Goal: Find specific page/section: Find specific page/section

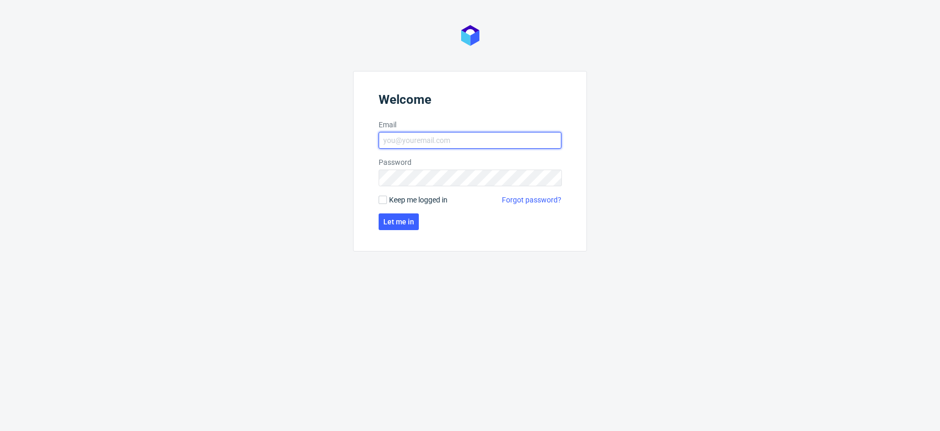
click at [463, 138] on input "Email" at bounding box center [470, 140] width 183 height 17
click at [439, 133] on input "Email" at bounding box center [470, 140] width 183 height 17
type input "[PERSON_NAME][EMAIL_ADDRESS][DOMAIN_NAME]"
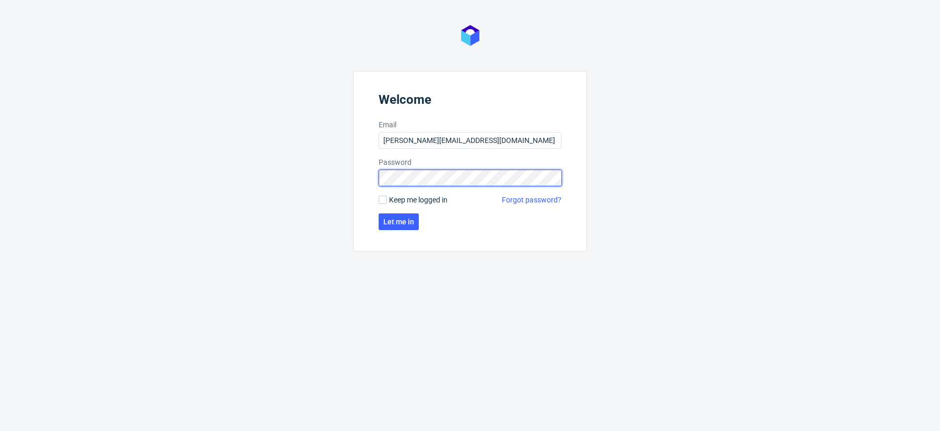
click button "Let me in" at bounding box center [399, 222] width 40 height 17
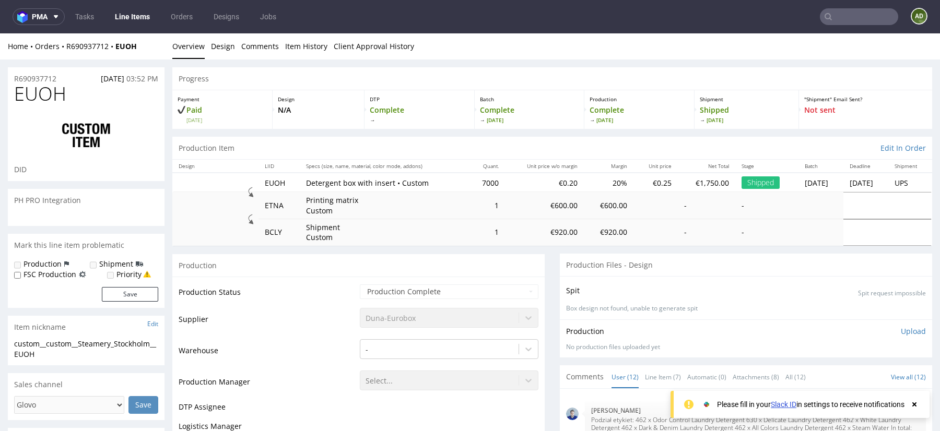
scroll to position [413, 0]
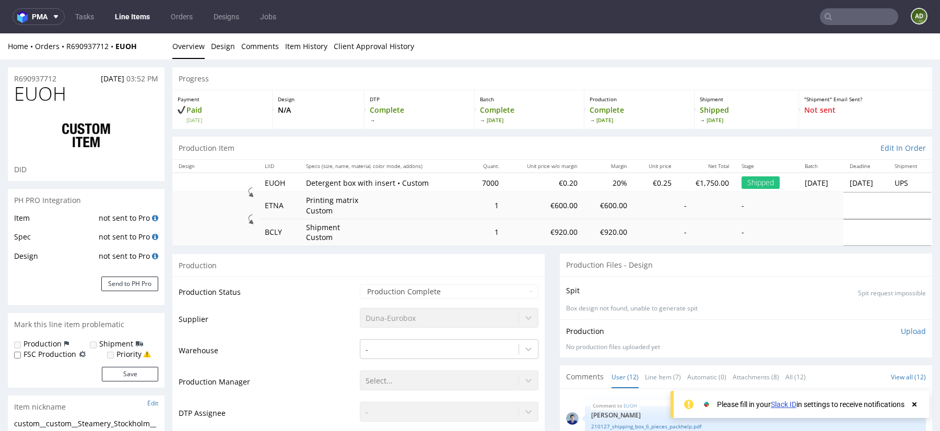
select select "done"
click at [845, 18] on input "text" at bounding box center [859, 16] width 78 height 17
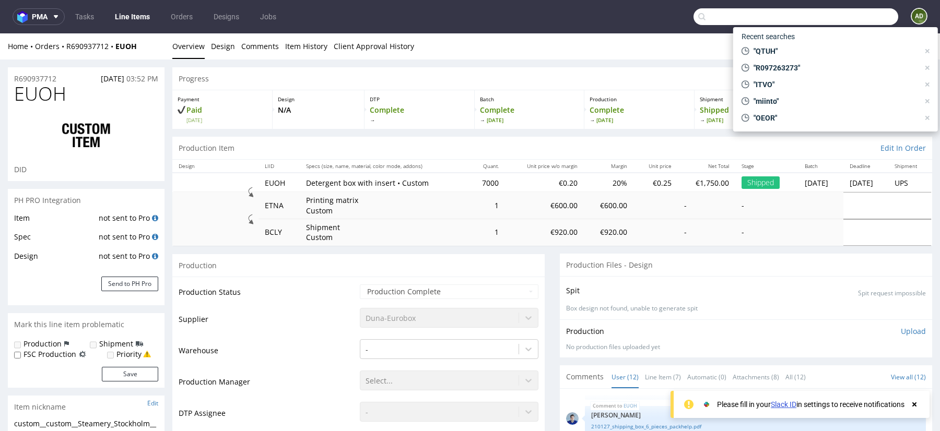
paste input "AdamPackhelp123"
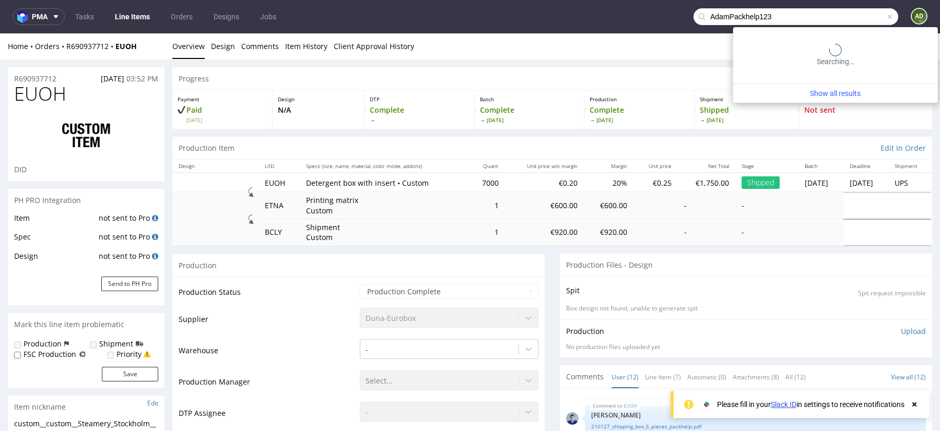
type input "AdamPackhelp123"
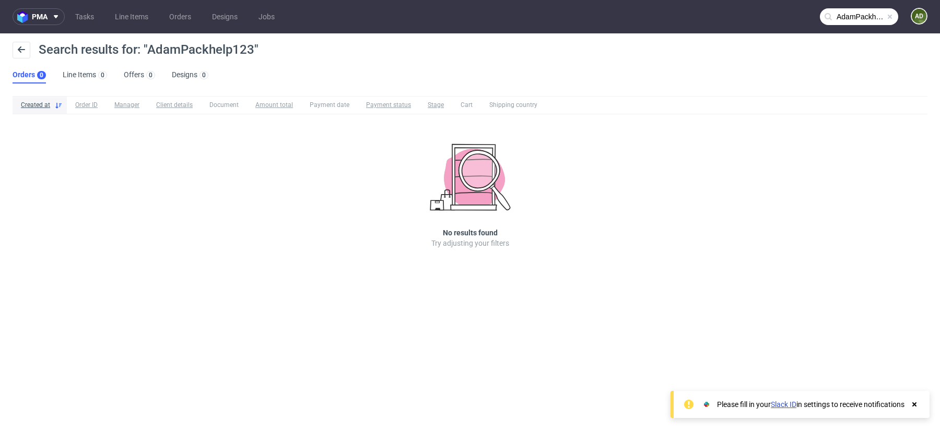
click at [890, 15] on span at bounding box center [890, 17] width 8 height 8
click at [864, 21] on input "text" at bounding box center [859, 16] width 78 height 17
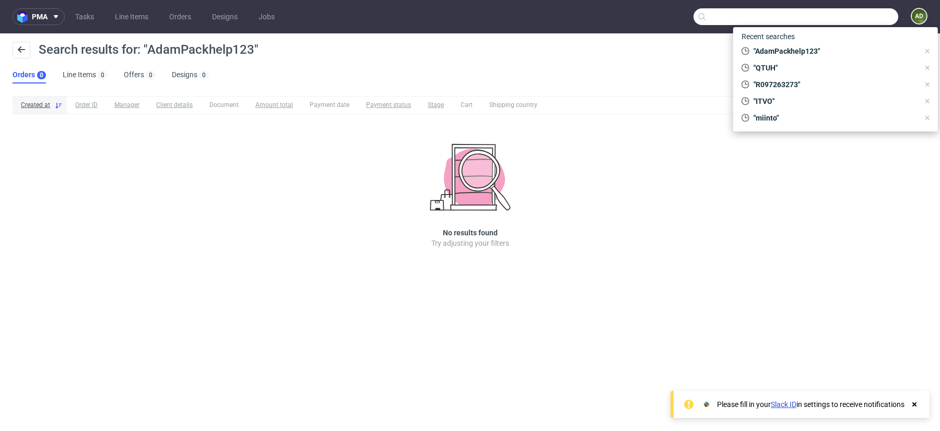
paste input "RLTY"
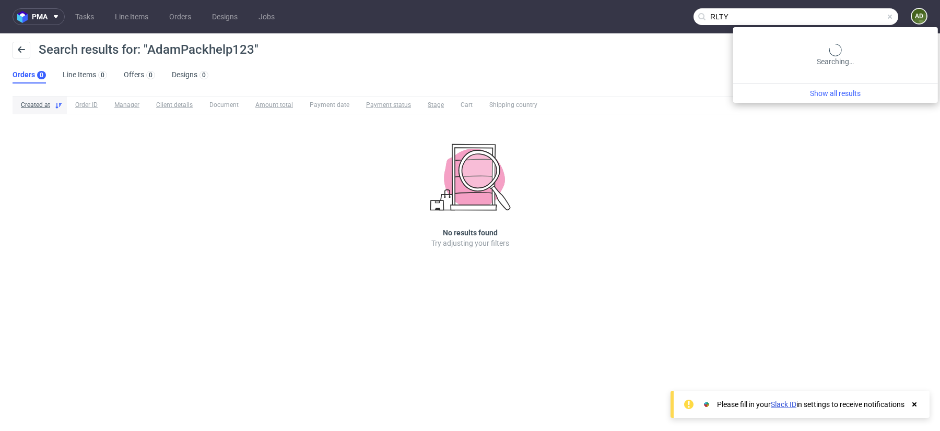
type input "RLTY"
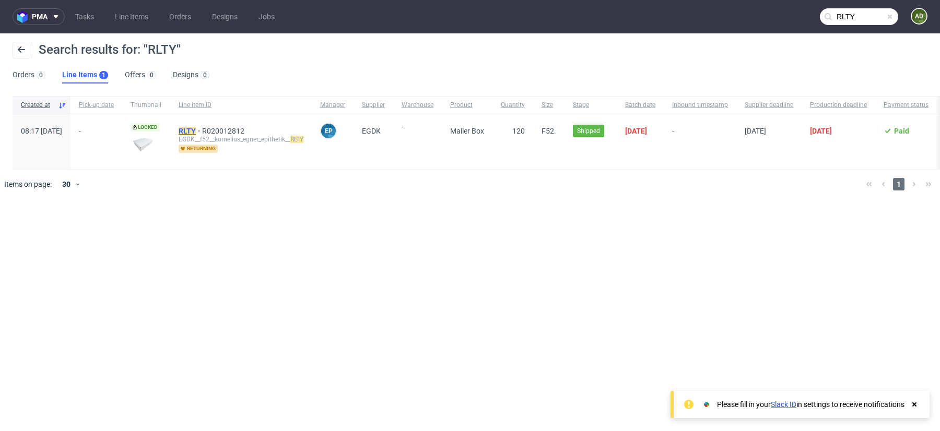
click at [196, 133] on mark "RLTY" at bounding box center [187, 131] width 17 height 8
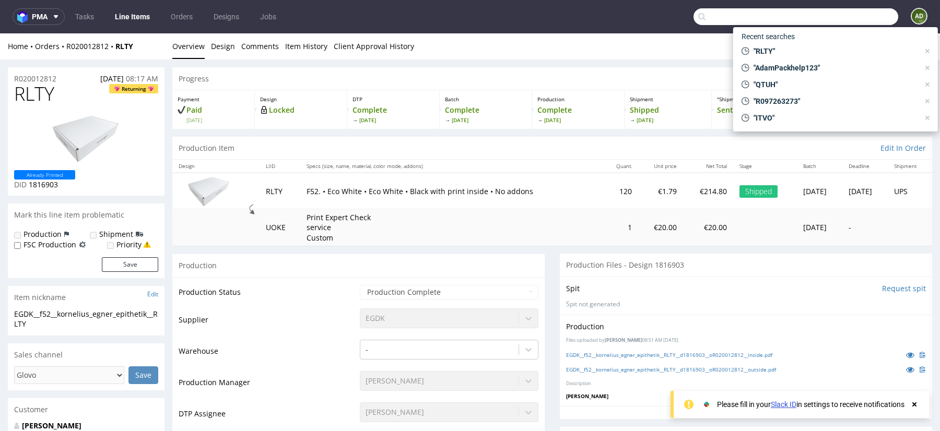
click at [844, 19] on input "text" at bounding box center [796, 16] width 205 height 17
paste input "RLTY"
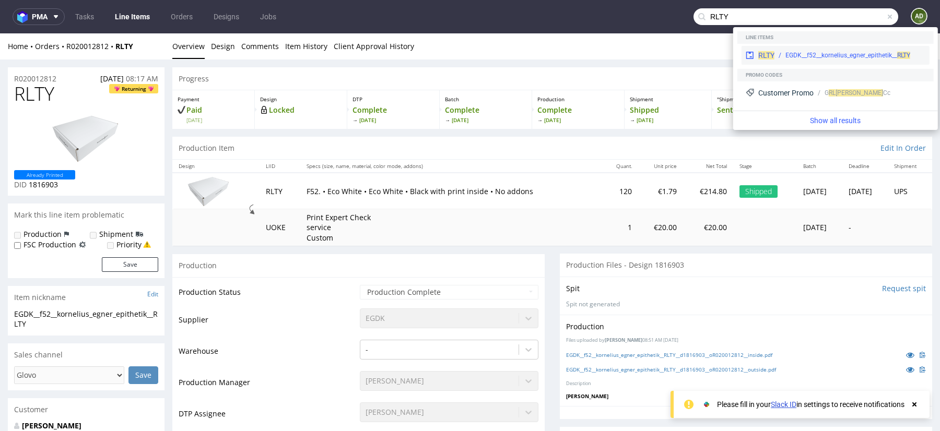
type input "RLTY"
click at [765, 55] on span "RLTY" at bounding box center [766, 55] width 16 height 8
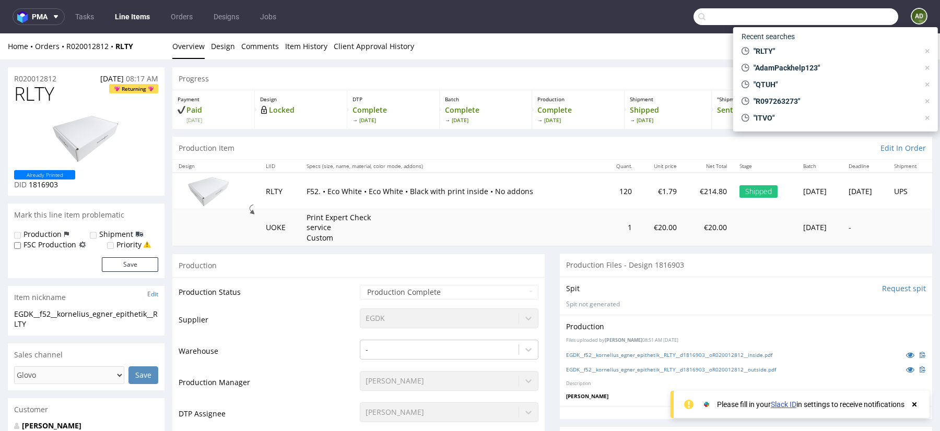
click at [847, 14] on input "text" at bounding box center [796, 16] width 205 height 17
paste input "RLTY"
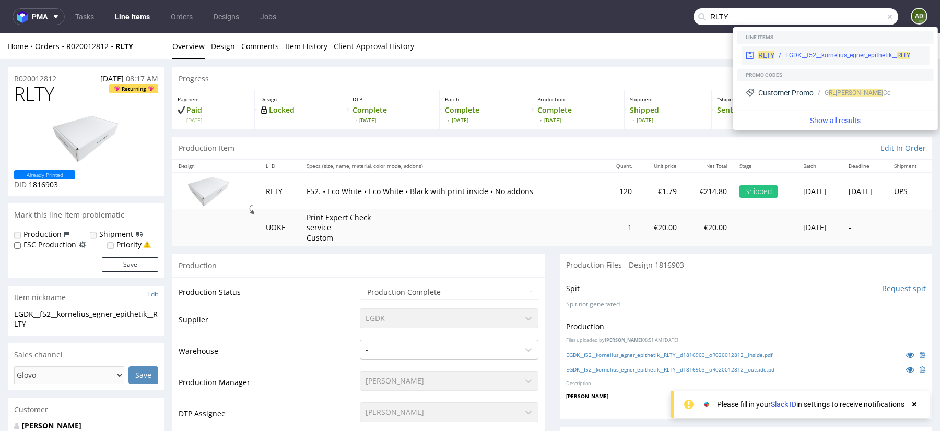
type input "RLTY"
click at [769, 54] on span "RLTY" at bounding box center [766, 55] width 16 height 8
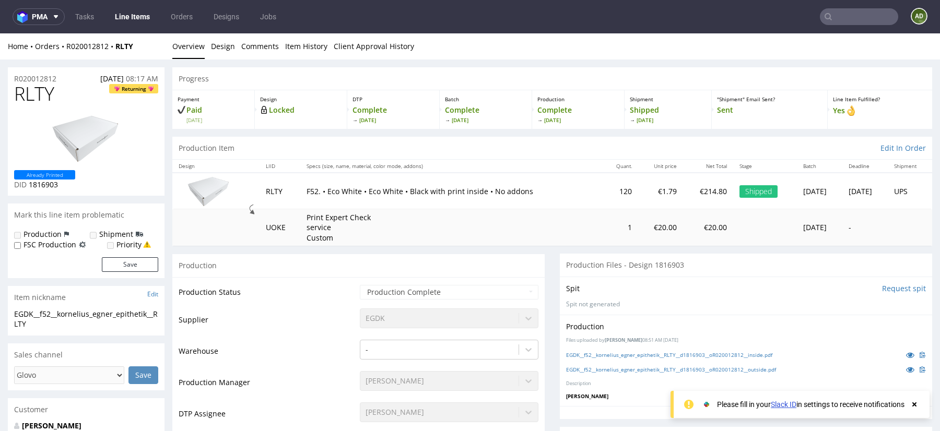
click at [849, 19] on input "text" at bounding box center [859, 16] width 78 height 17
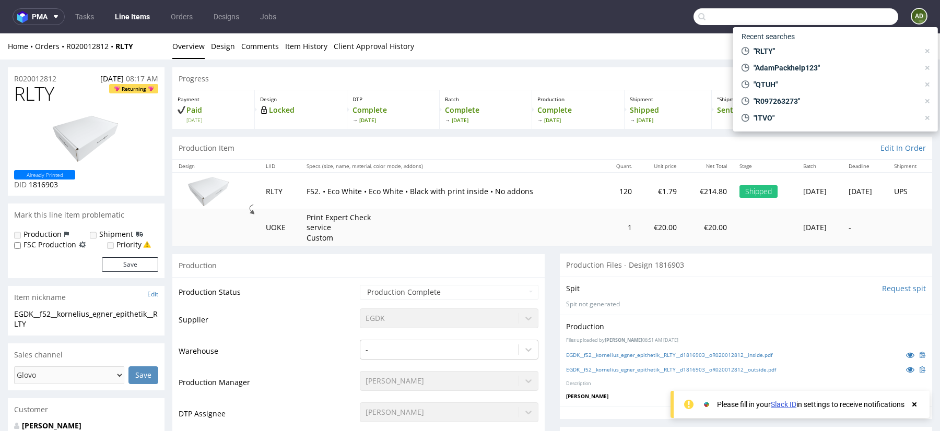
paste input "NSIF"
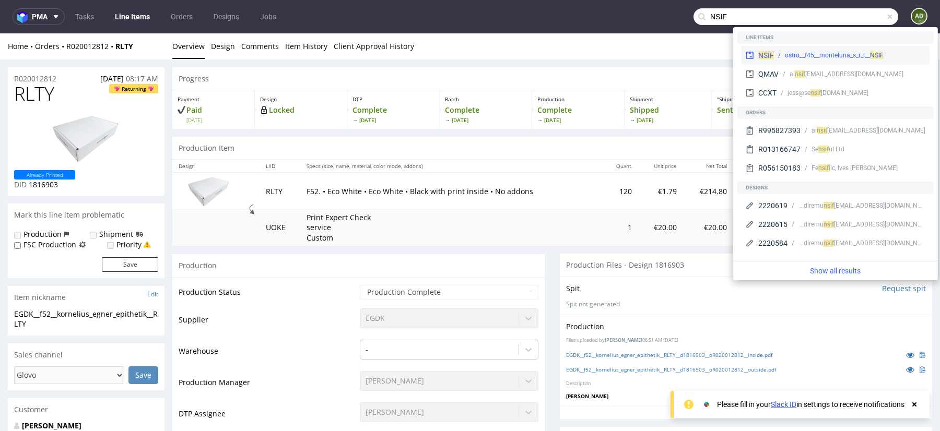
type input "NSIF"
click at [766, 55] on span "NSIF" at bounding box center [766, 55] width 16 height 8
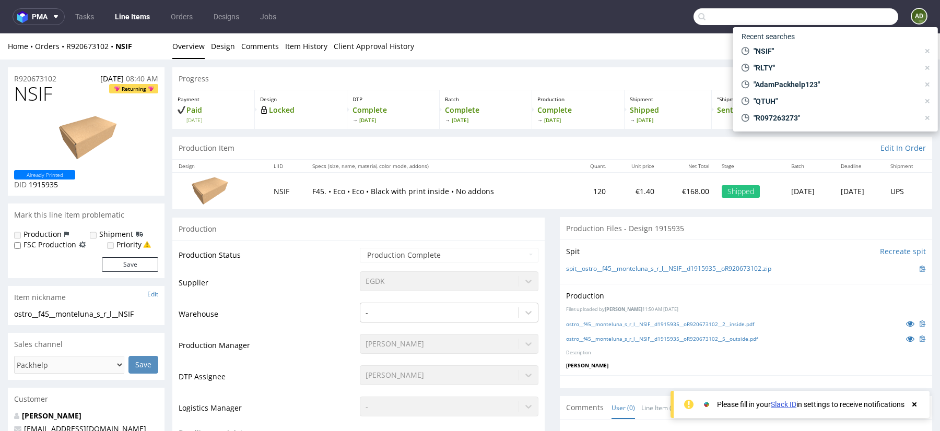
click at [848, 17] on input "text" at bounding box center [796, 16] width 205 height 17
paste input "VACY"
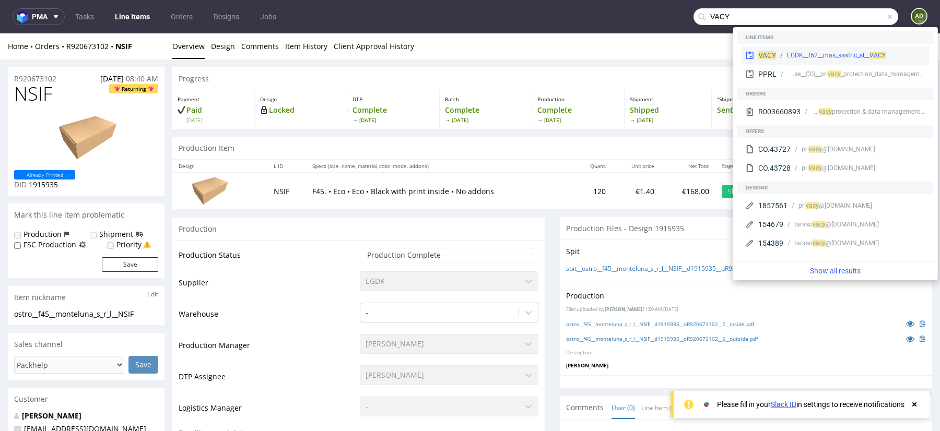
type input "VACY"
click at [767, 56] on span "VACY" at bounding box center [767, 55] width 18 height 8
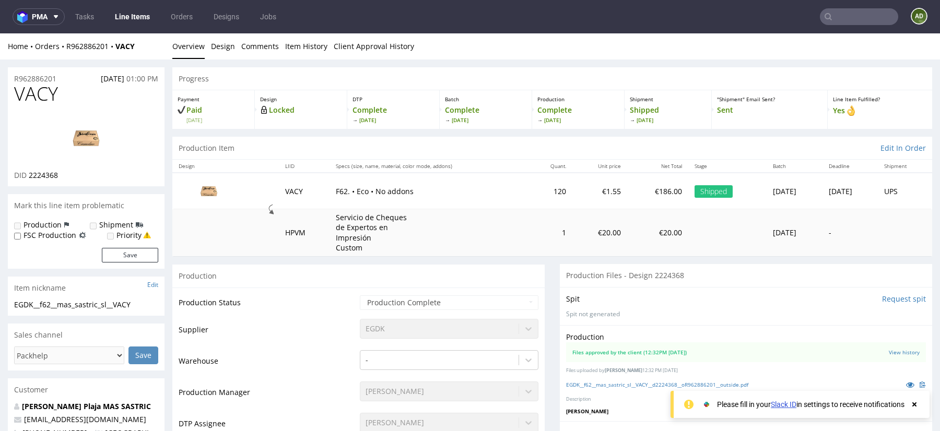
click at [845, 18] on input "text" at bounding box center [859, 16] width 78 height 17
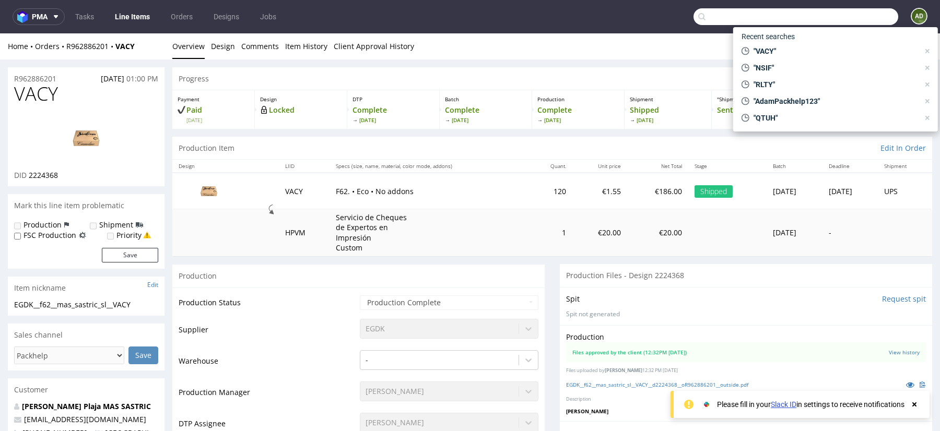
paste input "HORU"
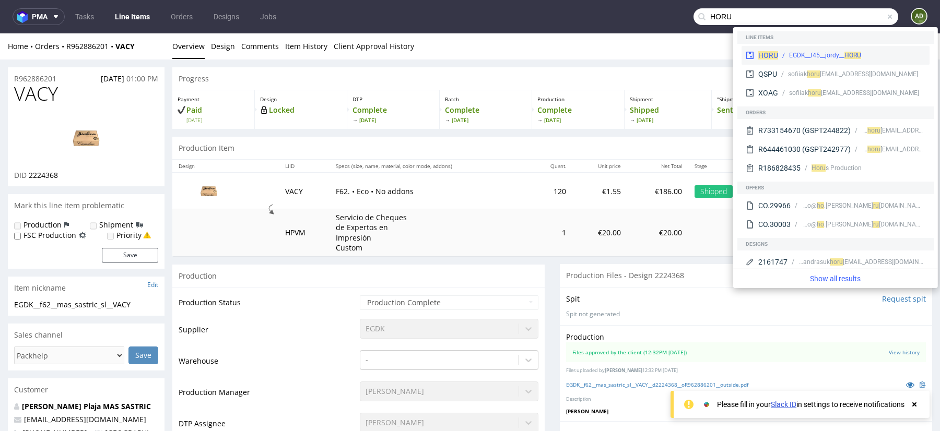
type input "HORU"
click at [765, 57] on span "HORU" at bounding box center [768, 55] width 20 height 8
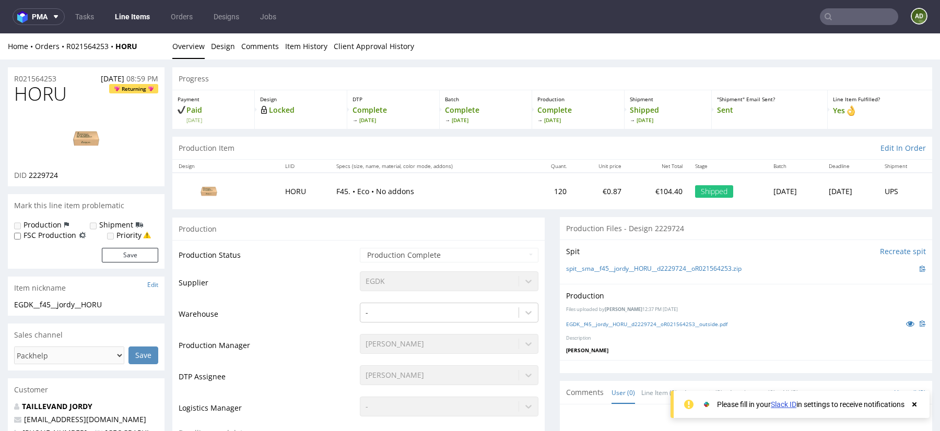
click at [852, 14] on input "text" at bounding box center [859, 16] width 78 height 17
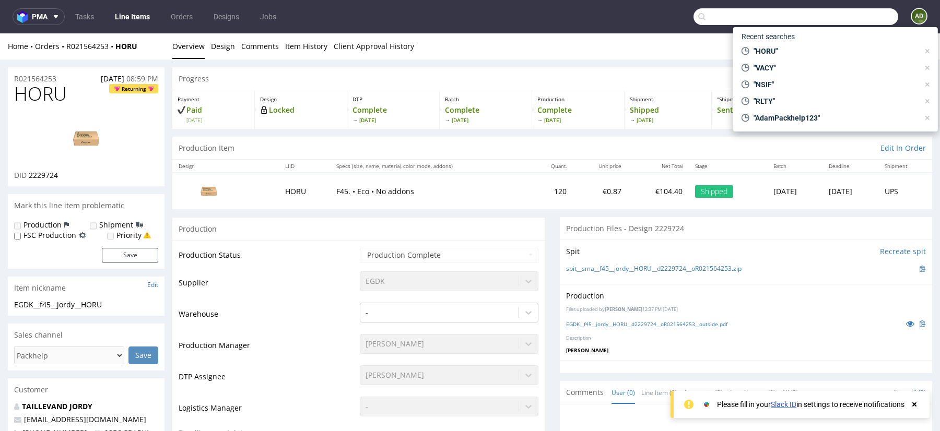
paste input "HMXB"
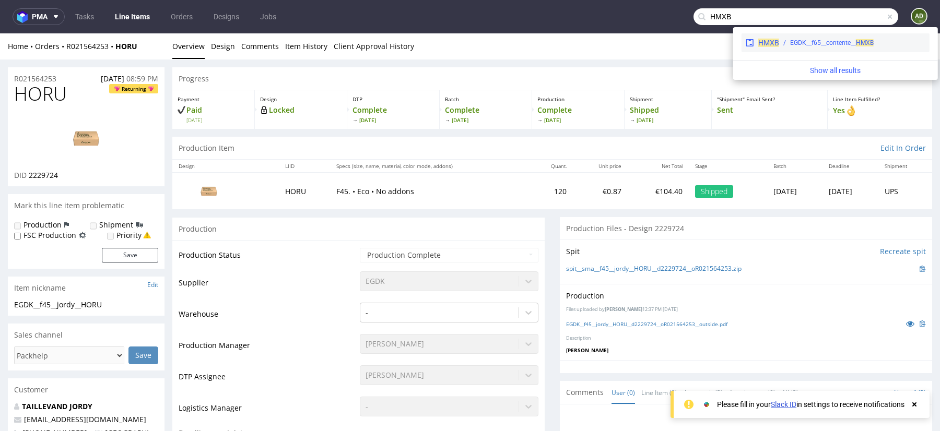
type input "HMXB"
click at [769, 43] on span "HMXB" at bounding box center [768, 43] width 21 height 8
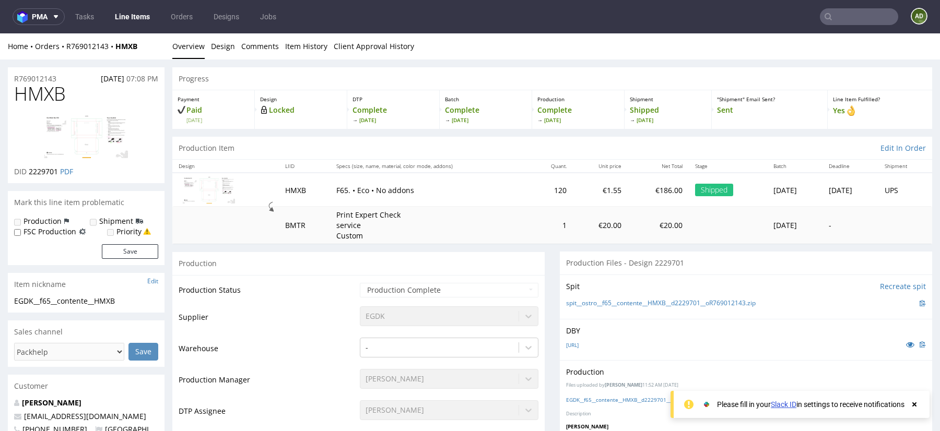
click at [833, 19] on input "text" at bounding box center [859, 16] width 78 height 17
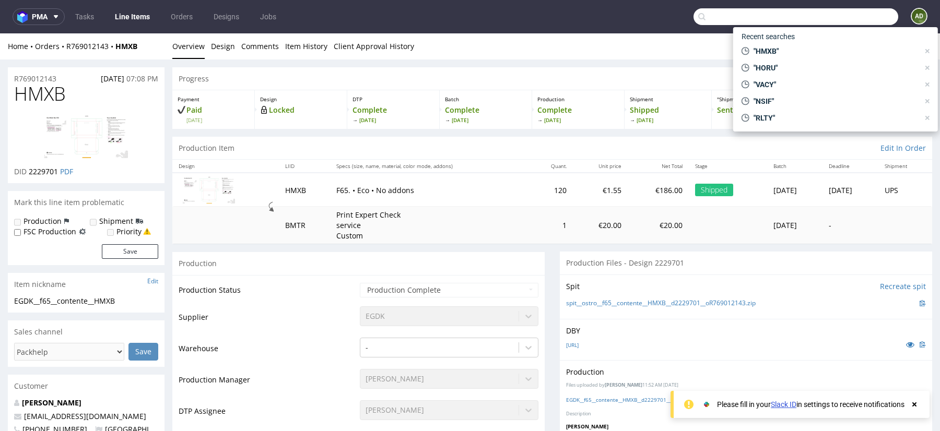
paste input "EQDH"
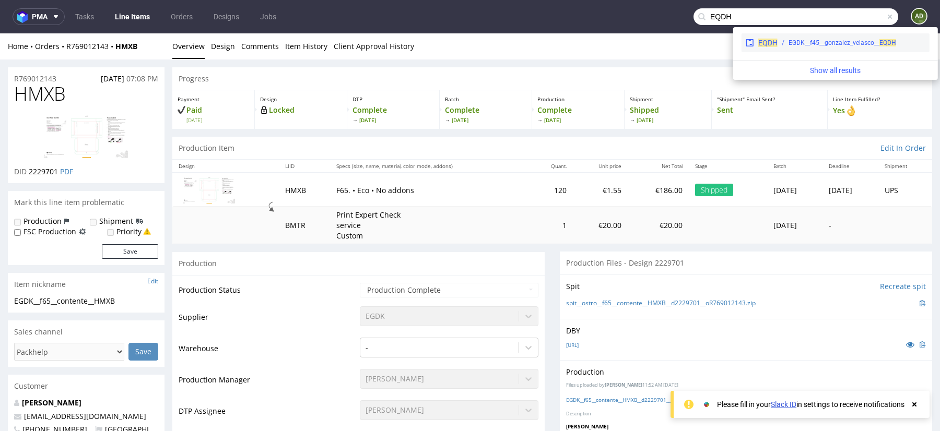
type input "EQDH"
click at [767, 42] on span "EQDH" at bounding box center [767, 43] width 19 height 8
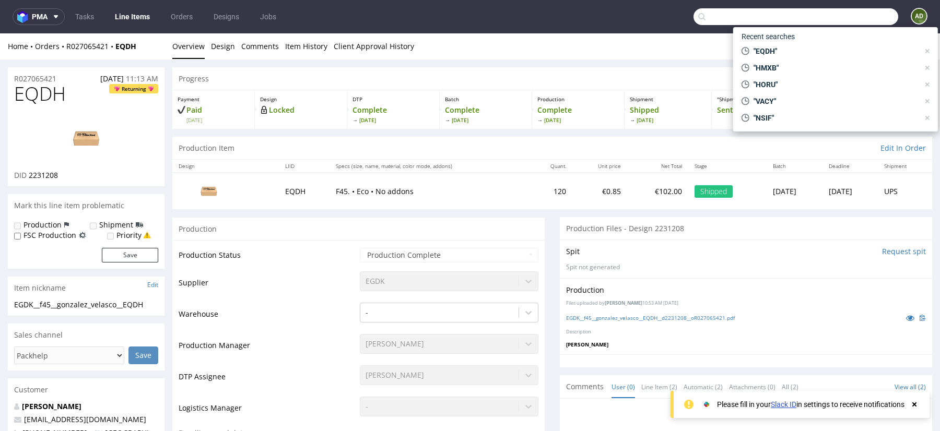
click at [852, 17] on input "text" at bounding box center [796, 16] width 205 height 17
paste input "FIFZ"
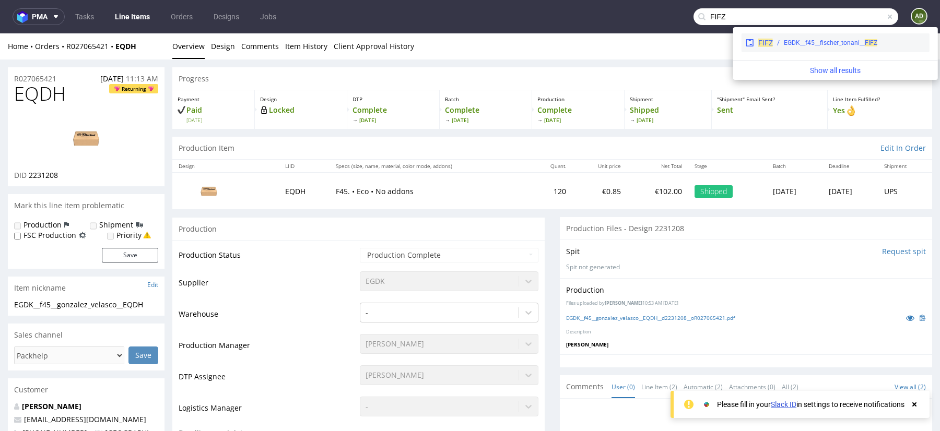
type input "FIFZ"
click at [763, 45] on span "FIFZ" at bounding box center [765, 43] width 15 height 8
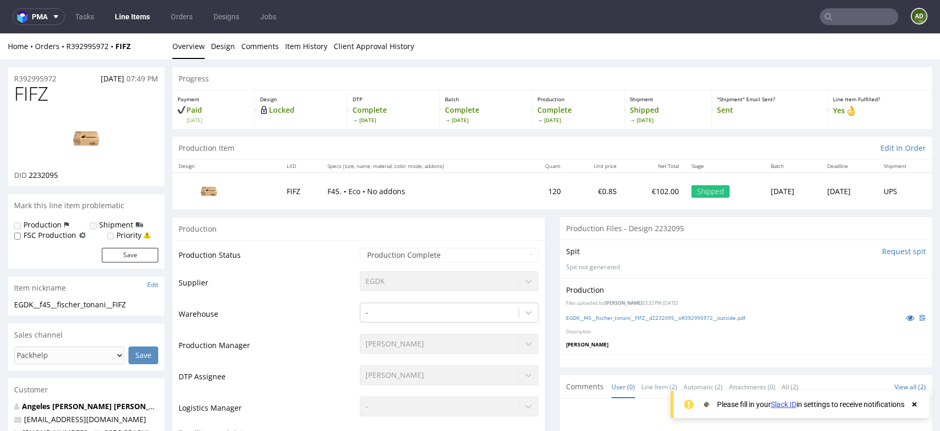
click at [848, 12] on input "text" at bounding box center [859, 16] width 78 height 17
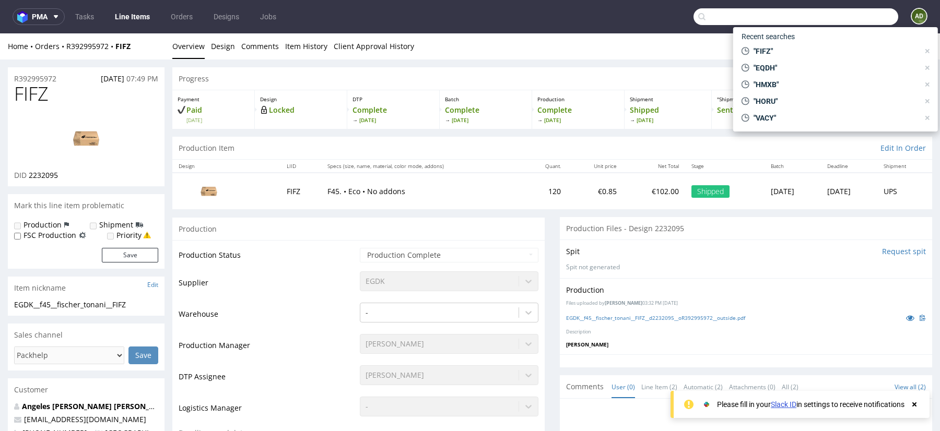
paste input "DHUG"
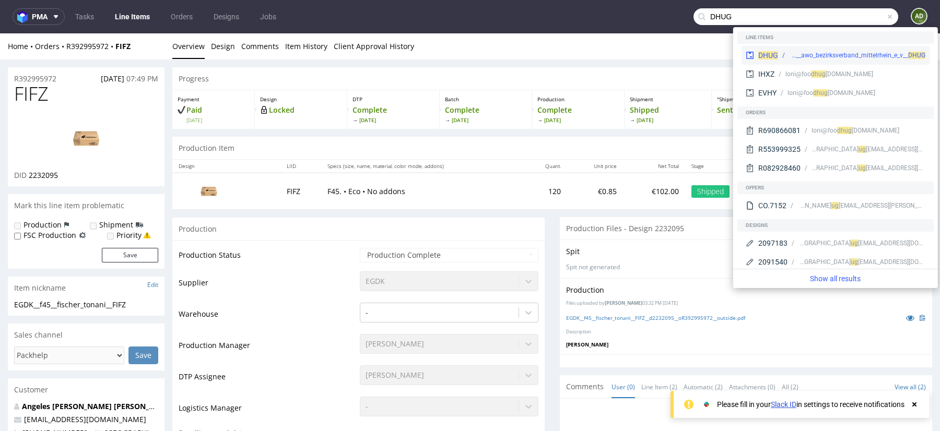
type input "DHUG"
click at [767, 54] on span "DHUG" at bounding box center [768, 55] width 20 height 8
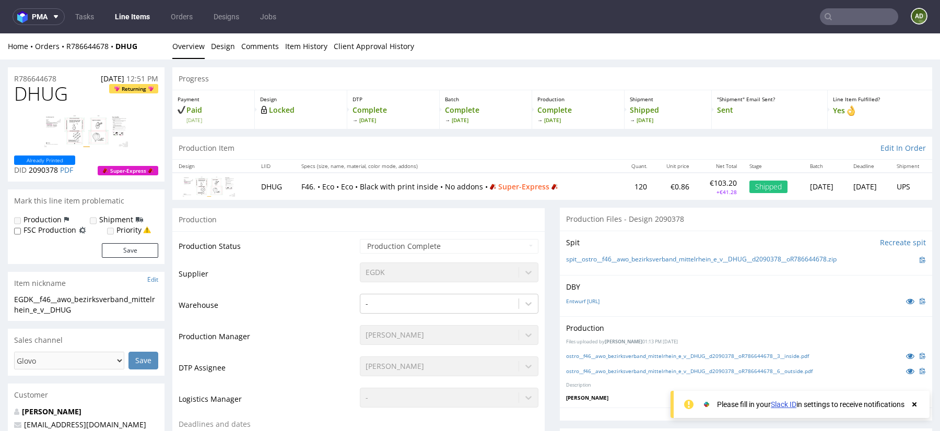
click at [852, 25] on input "text" at bounding box center [859, 16] width 78 height 17
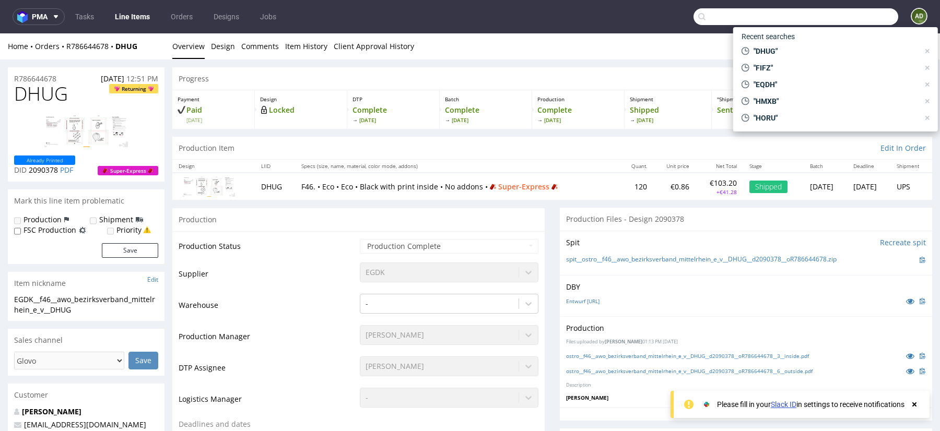
paste input "ZDQK"
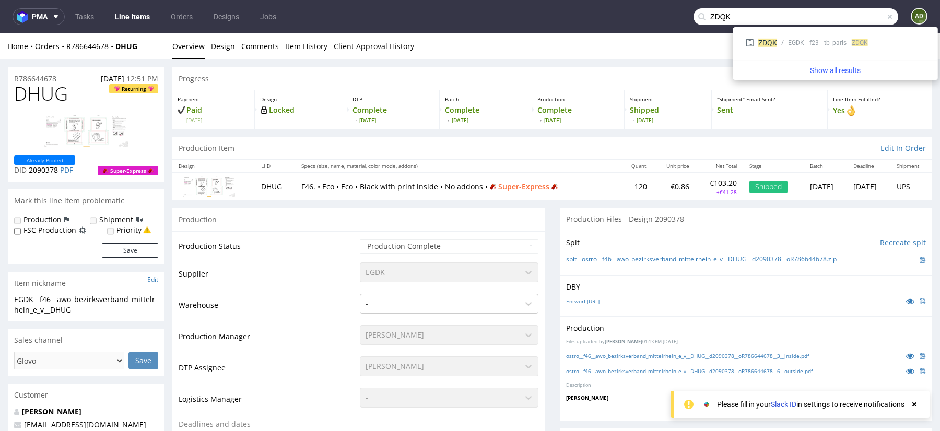
type input "ZDQK"
click at [886, 18] on span at bounding box center [890, 17] width 8 height 8
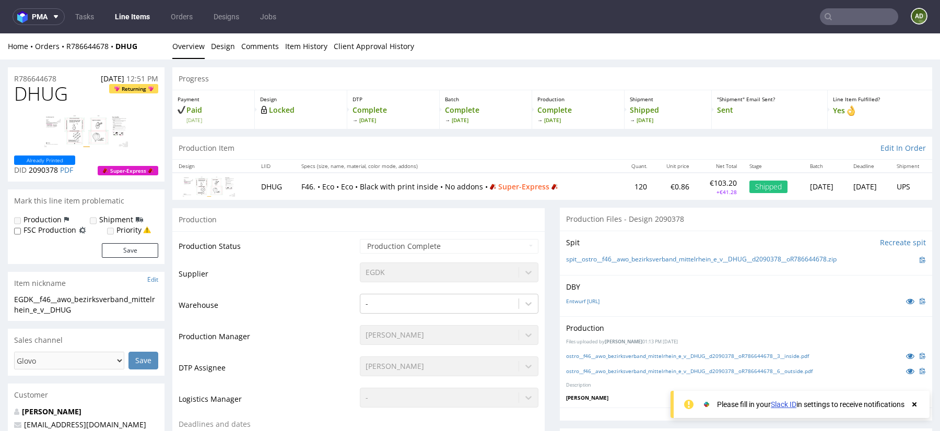
click at [840, 13] on input "text" at bounding box center [859, 16] width 78 height 17
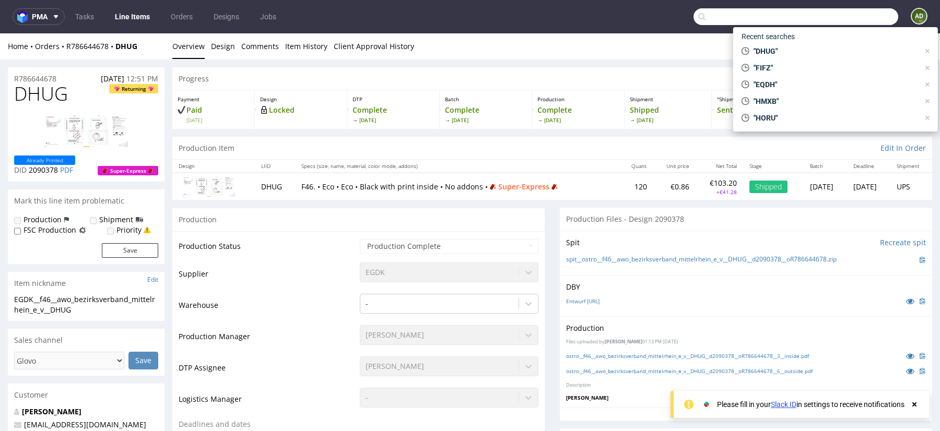
paste input "XIZD"
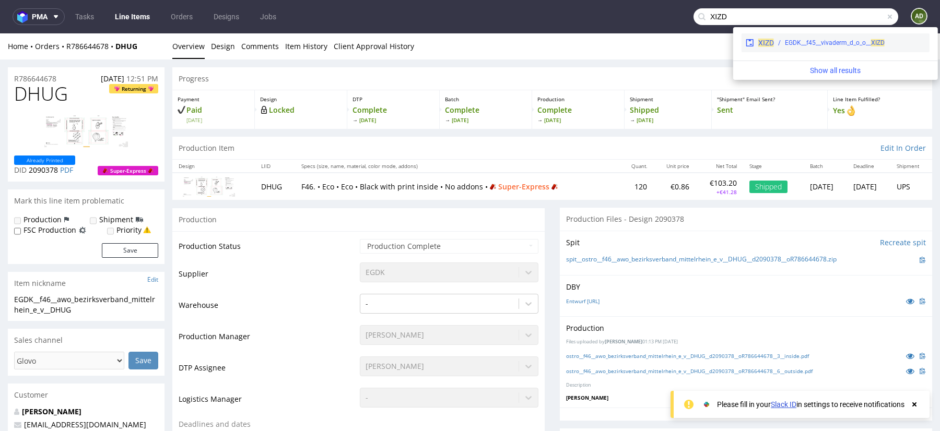
type input "XIZD"
click at [765, 48] on div "XIZD EGDK__f45__vivaderm_d_o_o__ XIZD" at bounding box center [836, 42] width 188 height 19
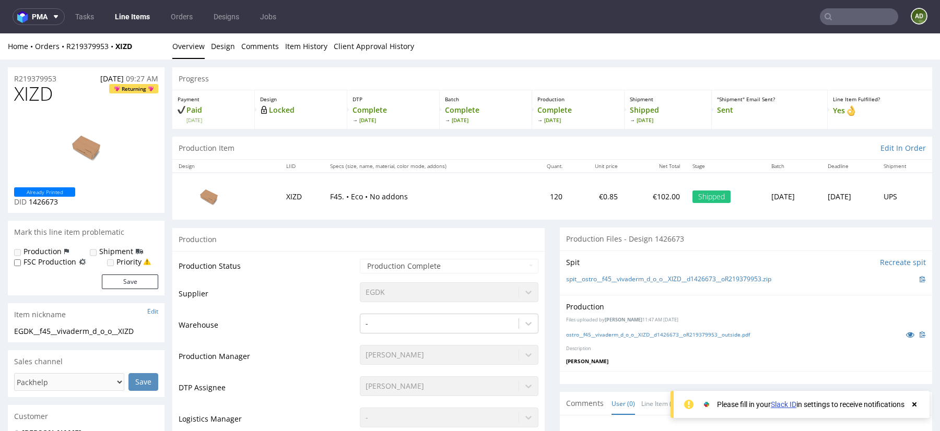
click at [843, 17] on input "text" at bounding box center [859, 16] width 78 height 17
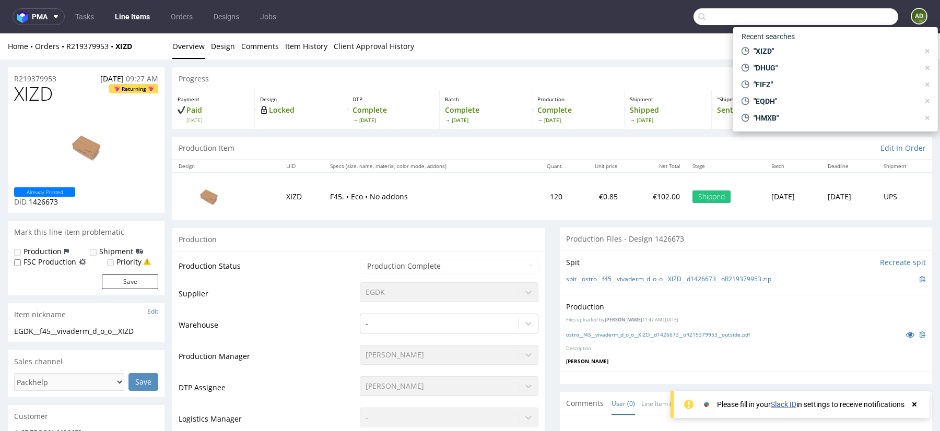
paste input "EHMV"
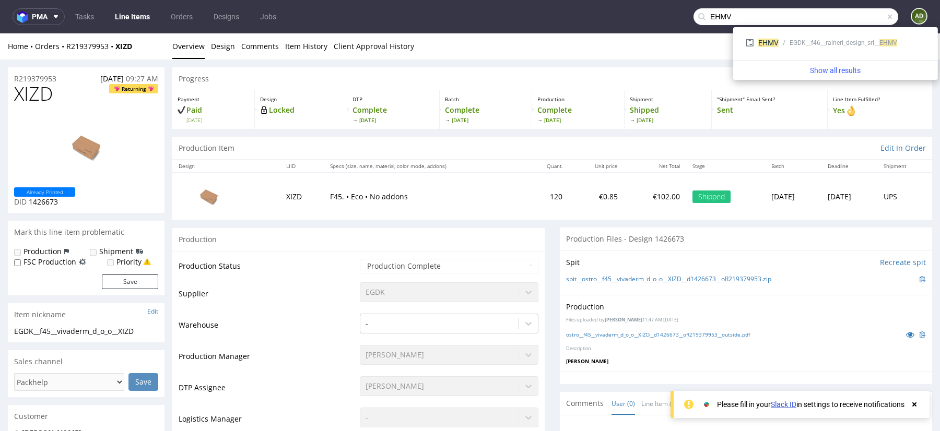
type input "EHMV"
click at [792, 16] on input "EHMV" at bounding box center [796, 16] width 205 height 17
click at [886, 17] on span at bounding box center [890, 17] width 8 height 8
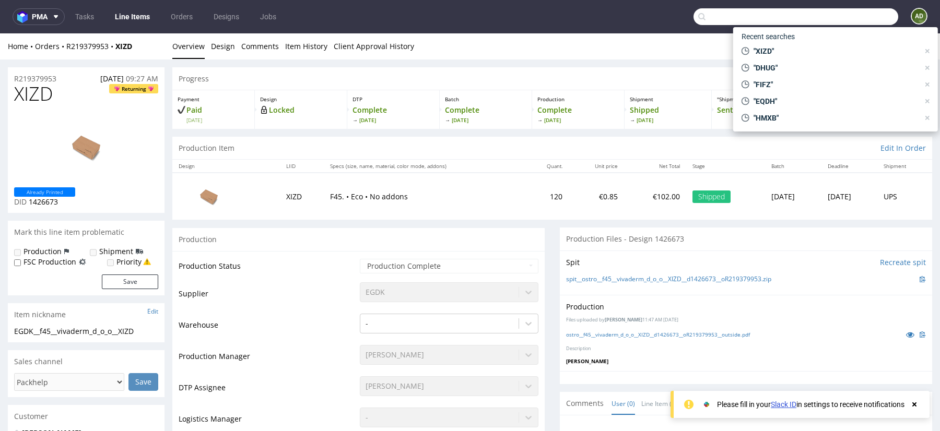
click at [855, 15] on input "text" at bounding box center [796, 16] width 205 height 17
paste input "EPGB"
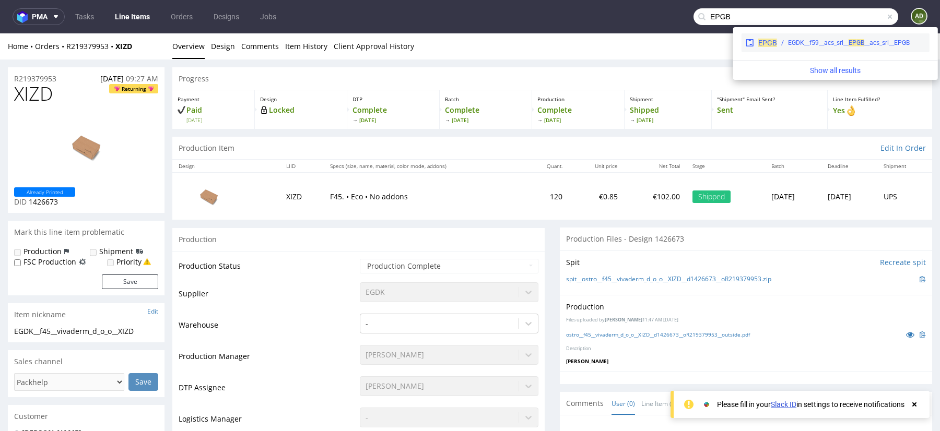
type input "EPGB"
click at [769, 45] on span "EPGB" at bounding box center [767, 43] width 19 height 8
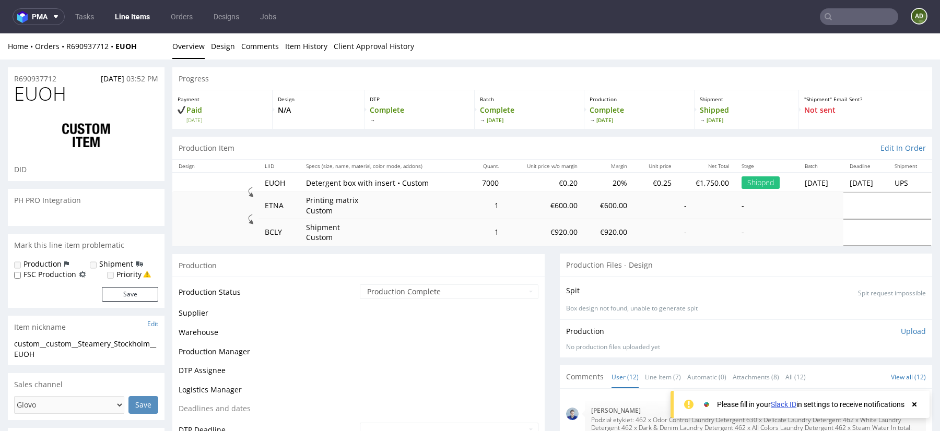
scroll to position [413, 0]
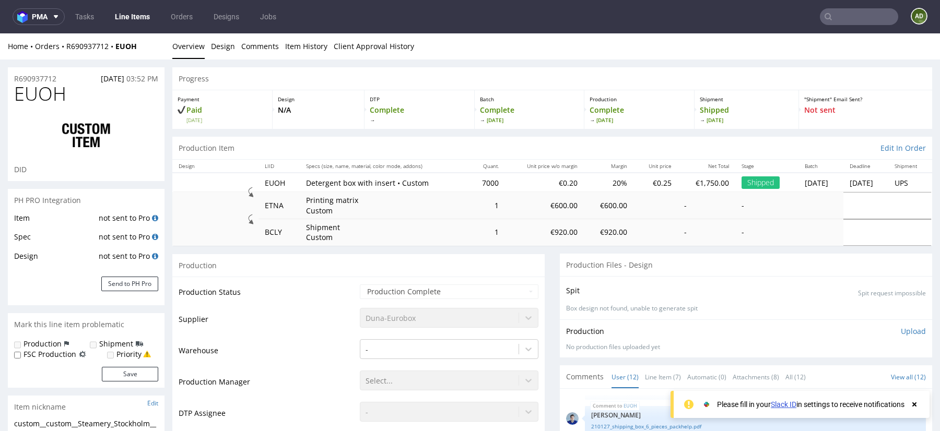
select select "done"
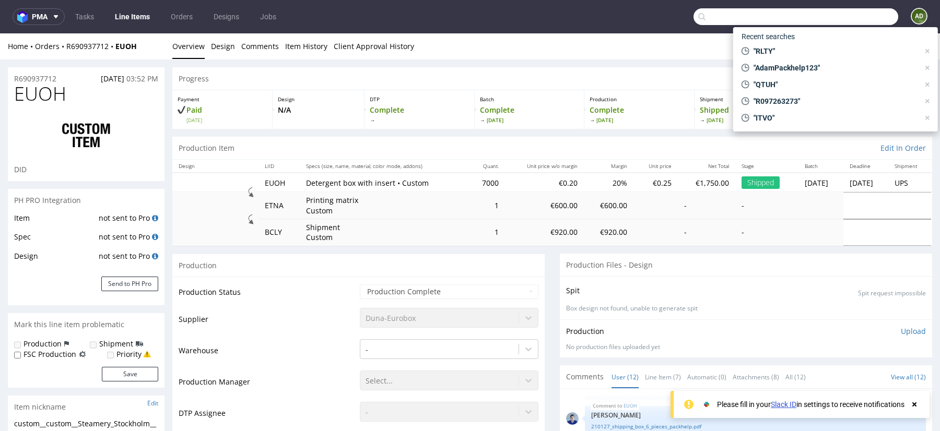
click at [841, 14] on input "text" at bounding box center [796, 16] width 205 height 17
paste input "OJDT"
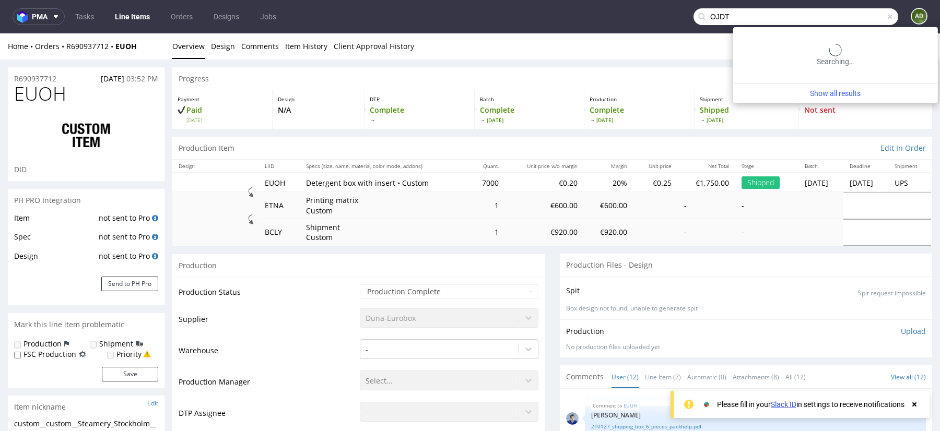
type input "OJDT"
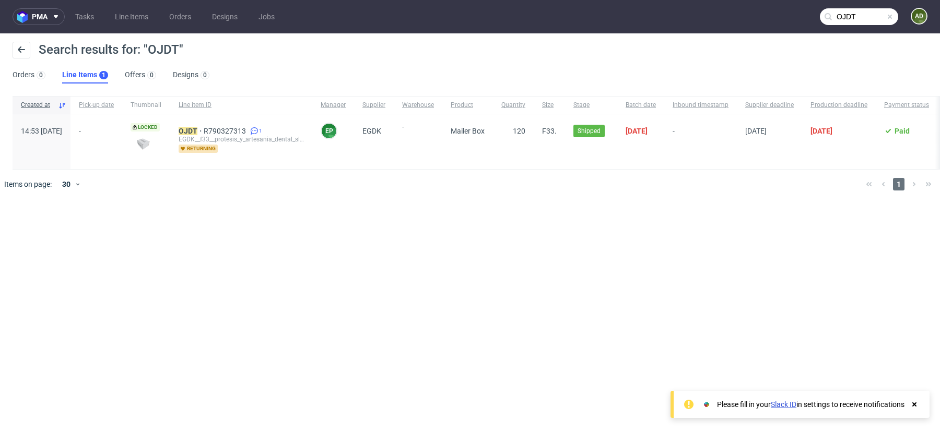
click at [891, 15] on span at bounding box center [890, 17] width 8 height 8
click at [847, 21] on input "text" at bounding box center [859, 16] width 78 height 17
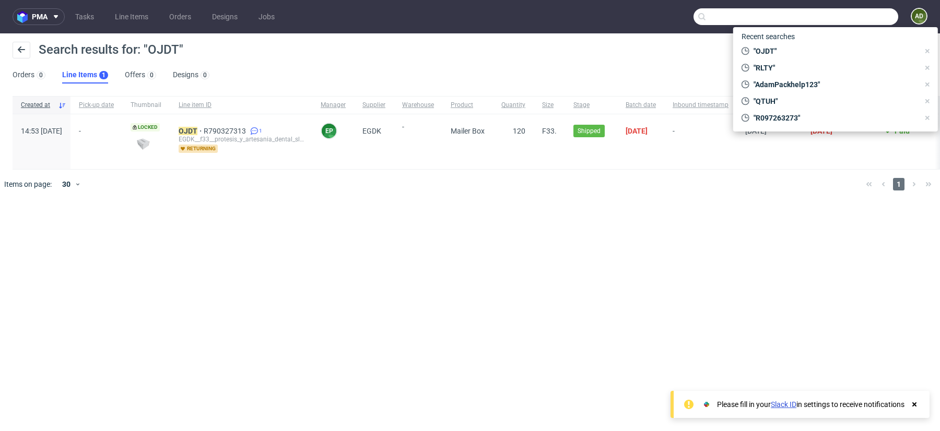
paste input "XYVS"
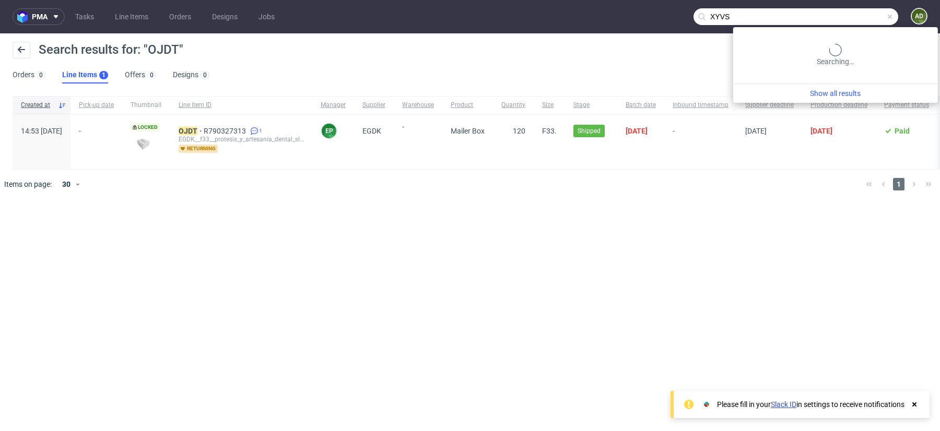
type input "XYVS"
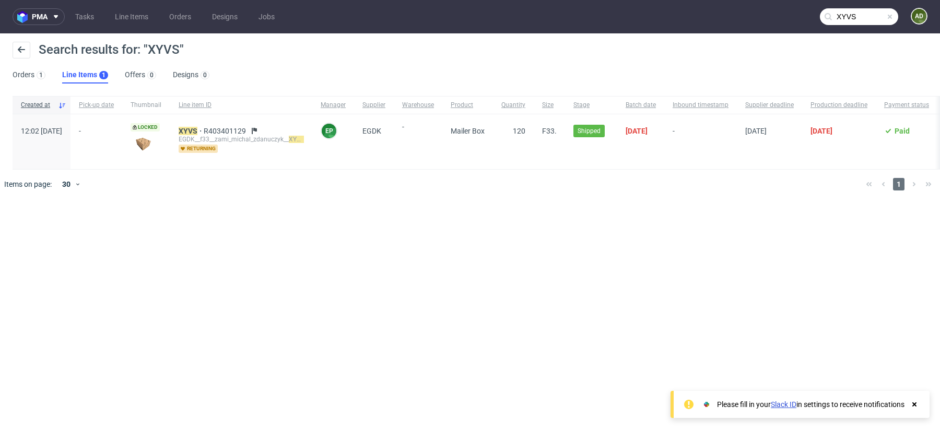
click at [892, 19] on span at bounding box center [890, 17] width 8 height 8
click at [851, 21] on input "text" at bounding box center [859, 16] width 78 height 17
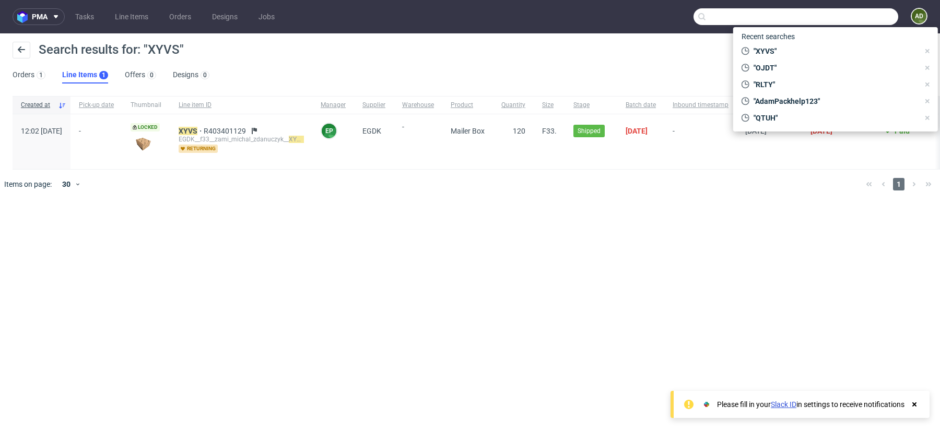
paste input "PXFH"
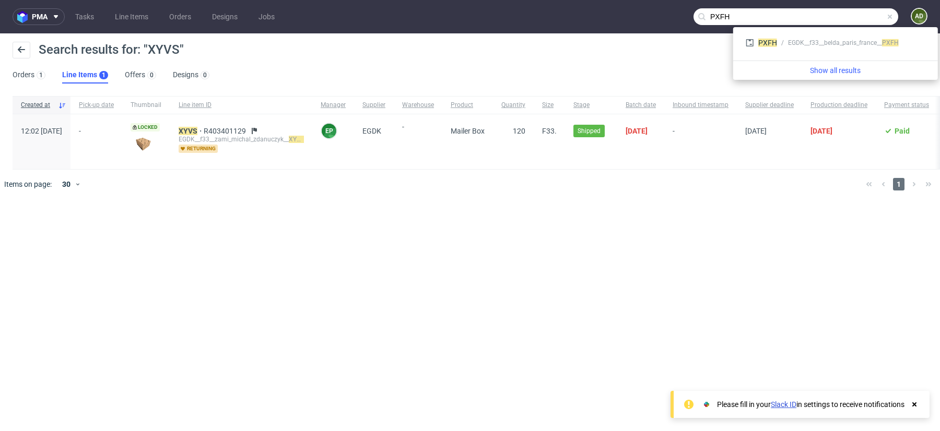
type input "PXFH"
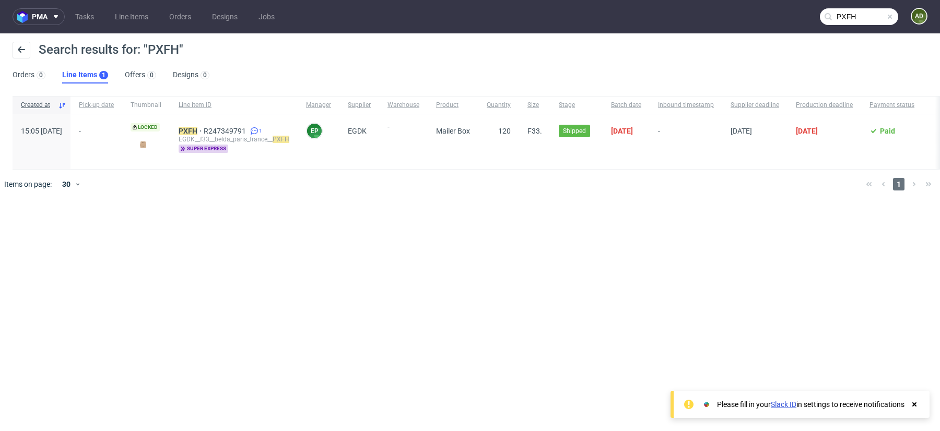
click at [890, 17] on span at bounding box center [890, 17] width 8 height 8
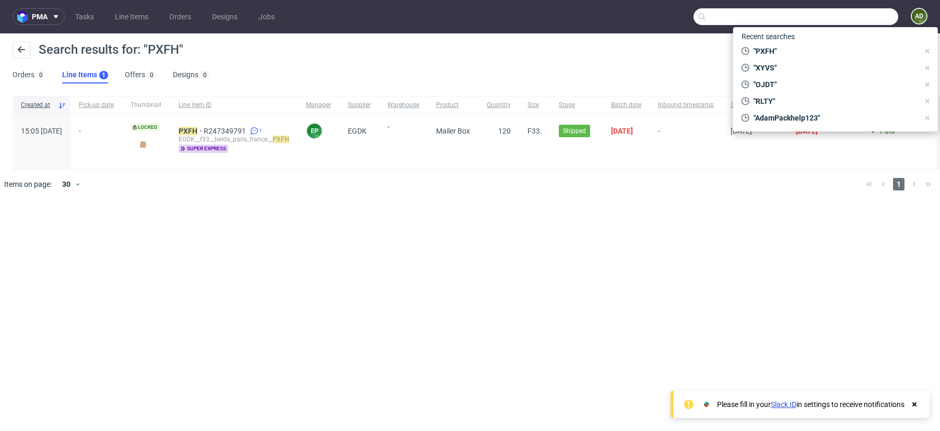
click at [859, 16] on input "text" at bounding box center [796, 16] width 205 height 17
paste input "AYHP"
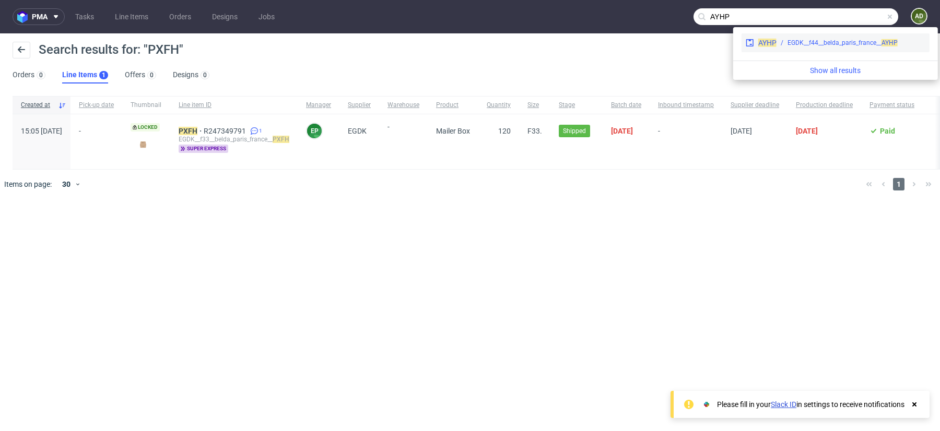
type input "AYHP"
click at [769, 44] on span "AYHP" at bounding box center [767, 43] width 18 height 8
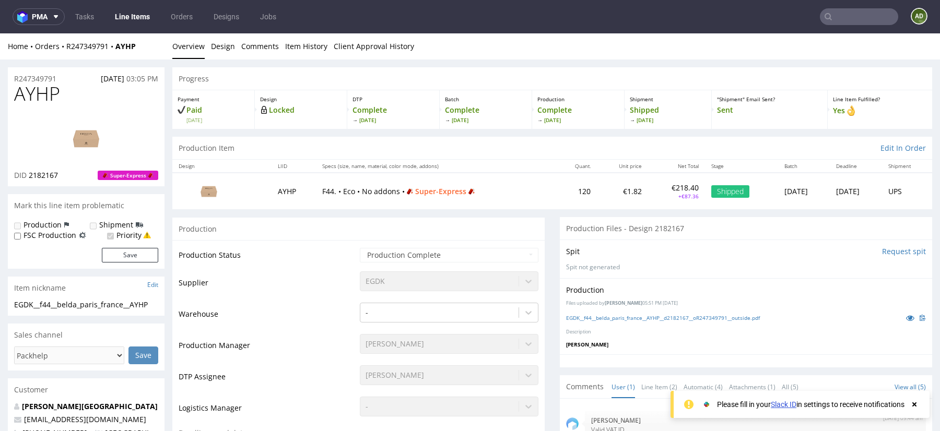
click at [850, 17] on input "text" at bounding box center [859, 16] width 78 height 17
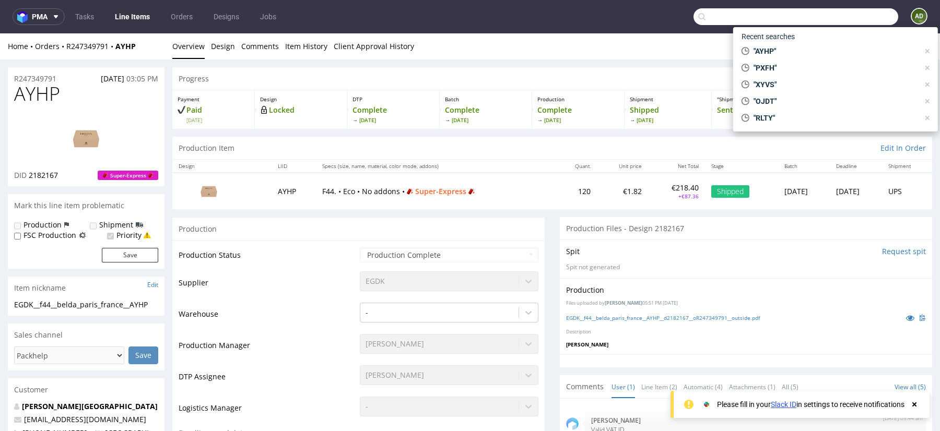
paste input "HCPX"
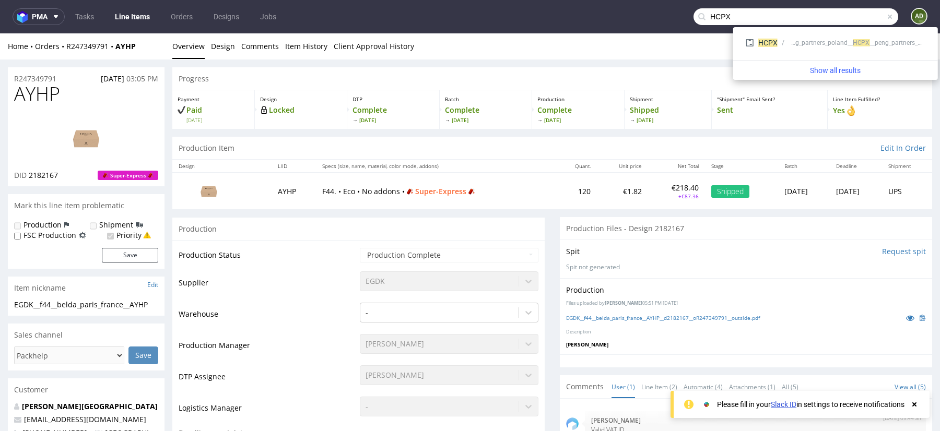
type input "HCPX"
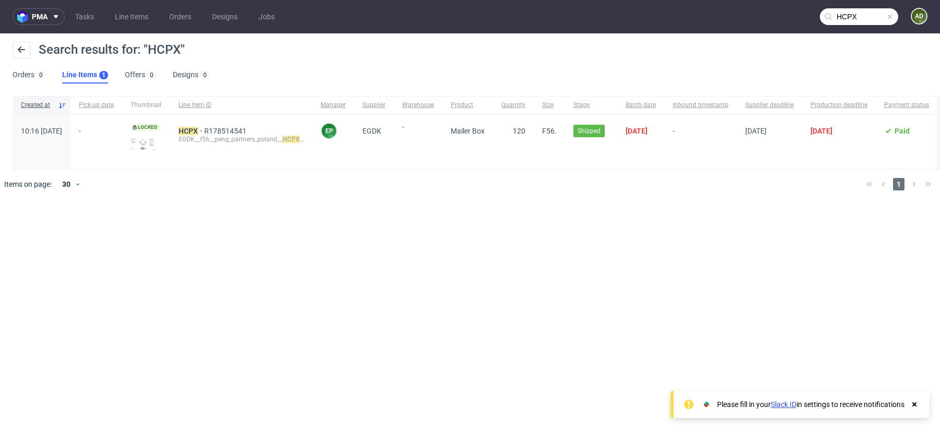
click at [889, 17] on span at bounding box center [890, 17] width 8 height 8
click at [855, 16] on input "text" at bounding box center [859, 16] width 78 height 17
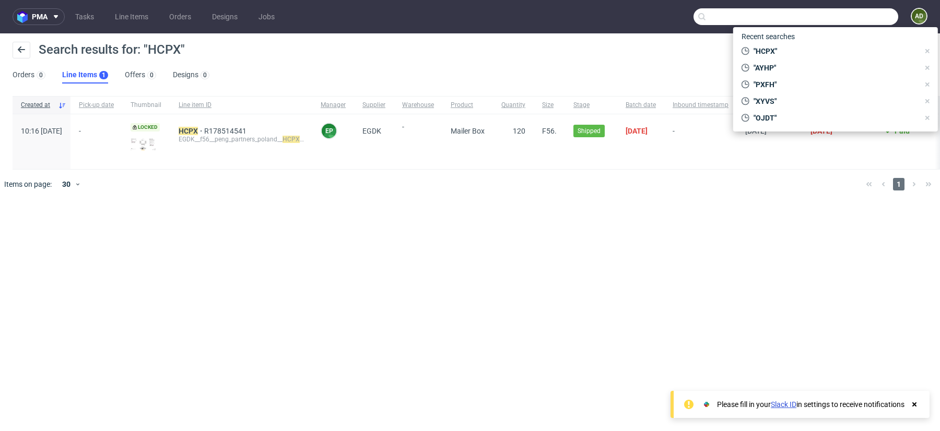
paste input "QSTJ"
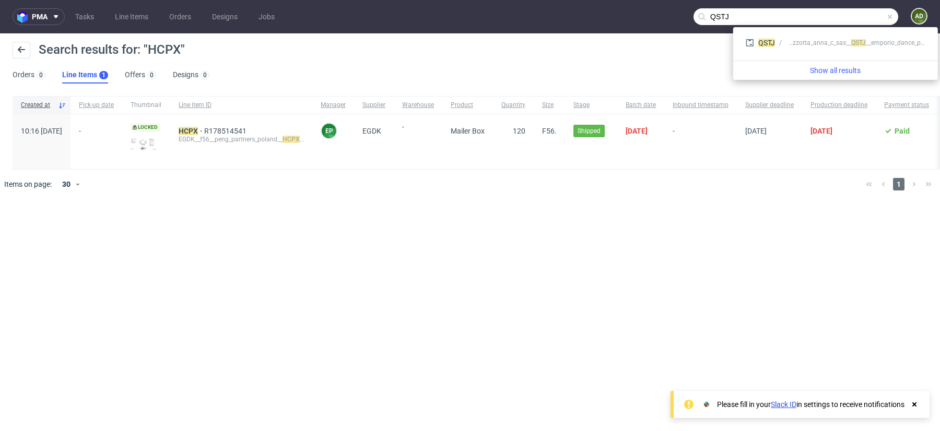
type input "QSTJ"
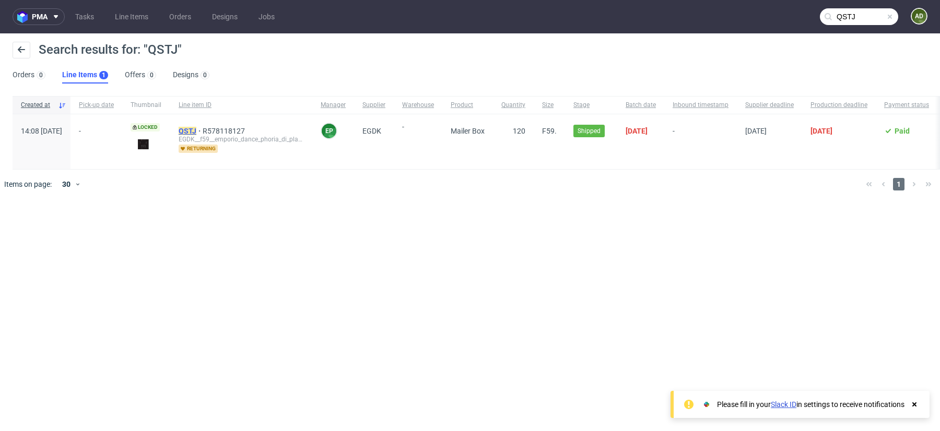
click at [196, 128] on mark "QSTJ" at bounding box center [188, 131] width 18 height 8
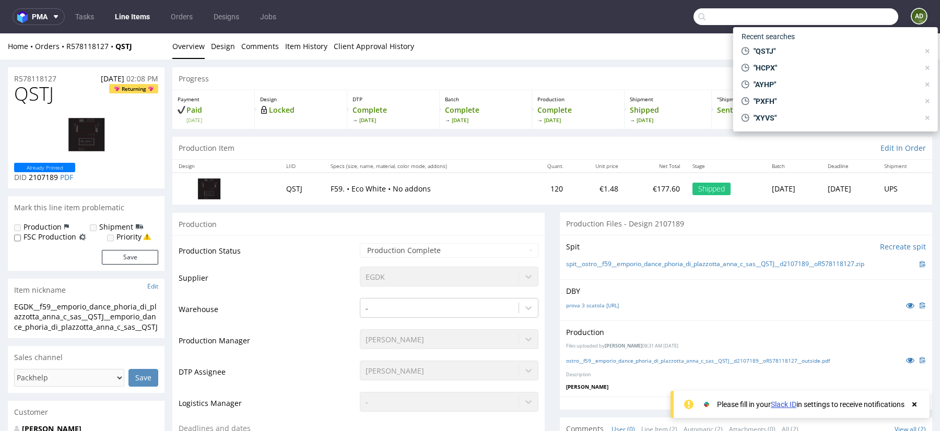
click at [852, 18] on input "text" at bounding box center [796, 16] width 205 height 17
paste input "VDBH"
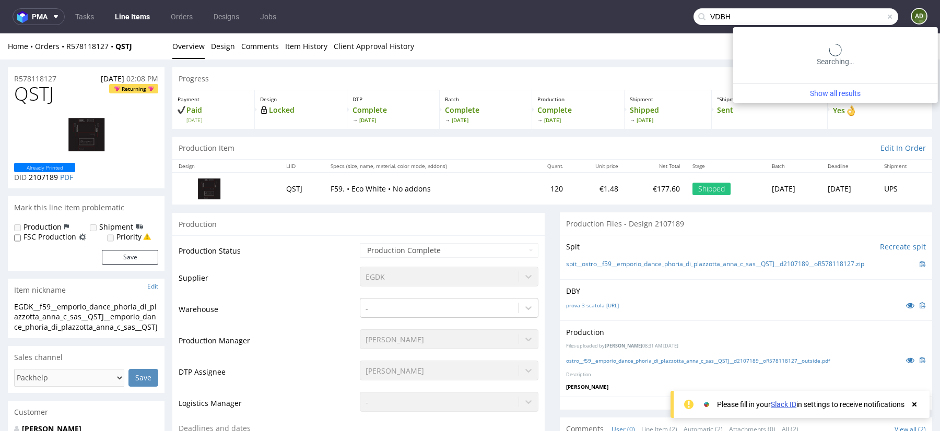
type input "VDBH"
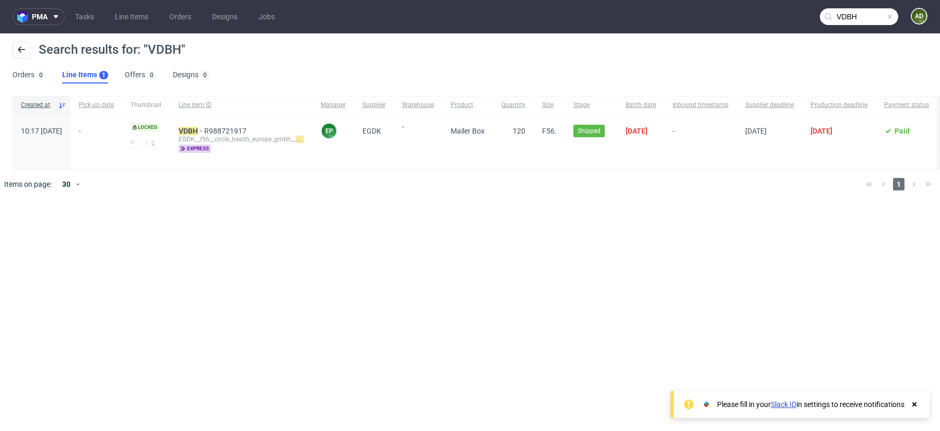
click at [891, 16] on span at bounding box center [890, 17] width 8 height 8
click at [850, 15] on input "text" at bounding box center [859, 16] width 78 height 17
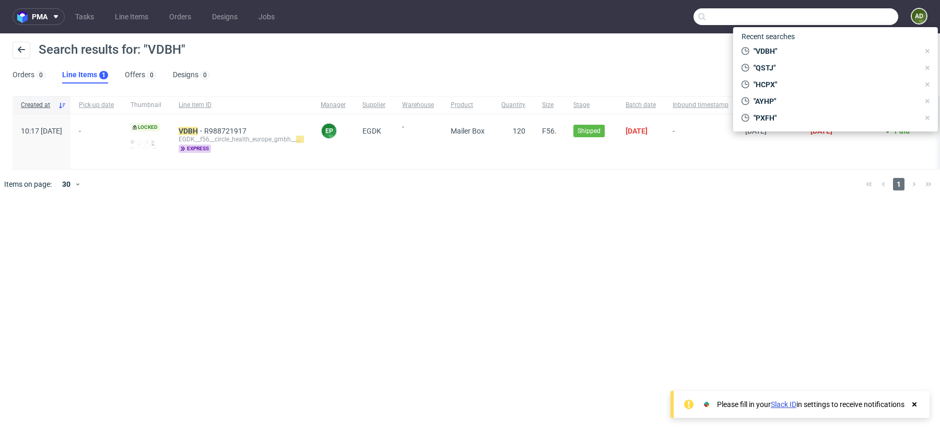
paste input "MJNW"
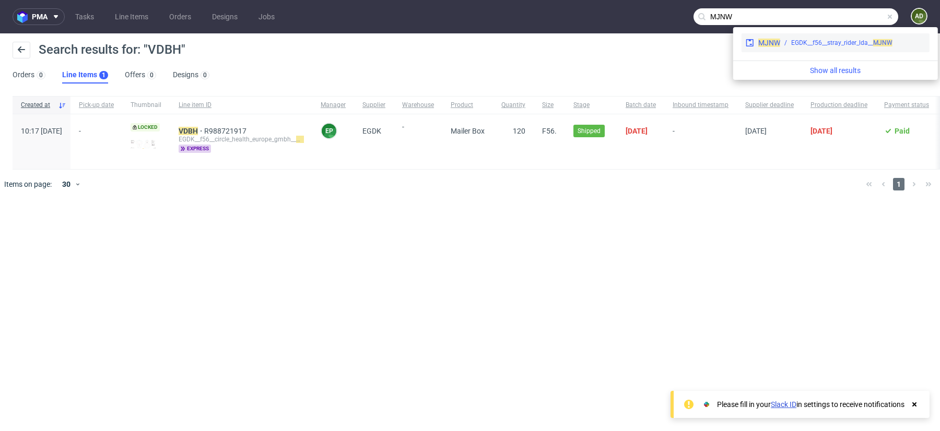
type input "MJNW"
click at [770, 39] on span "MJNW" at bounding box center [769, 43] width 22 height 8
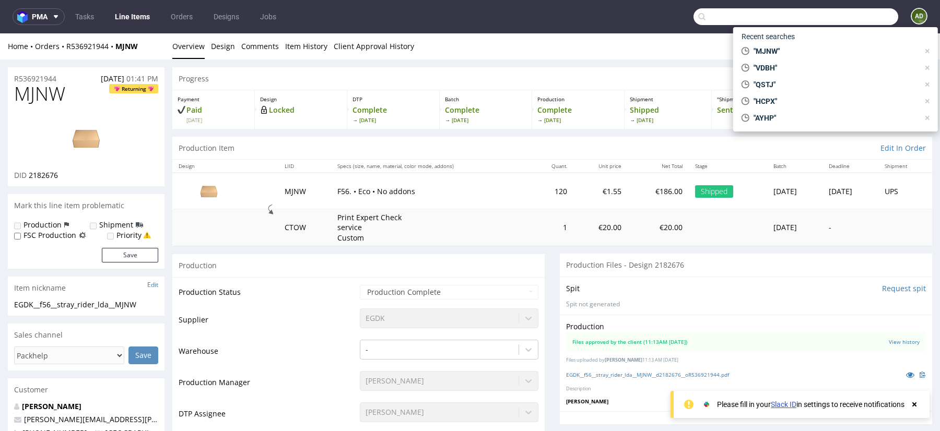
click at [843, 13] on input "text" at bounding box center [796, 16] width 205 height 17
paste input "IIUZ"
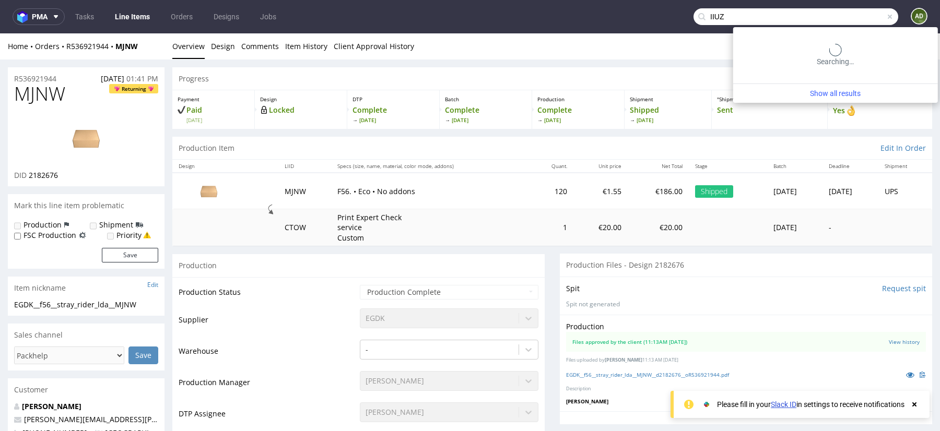
type input "IIUZ"
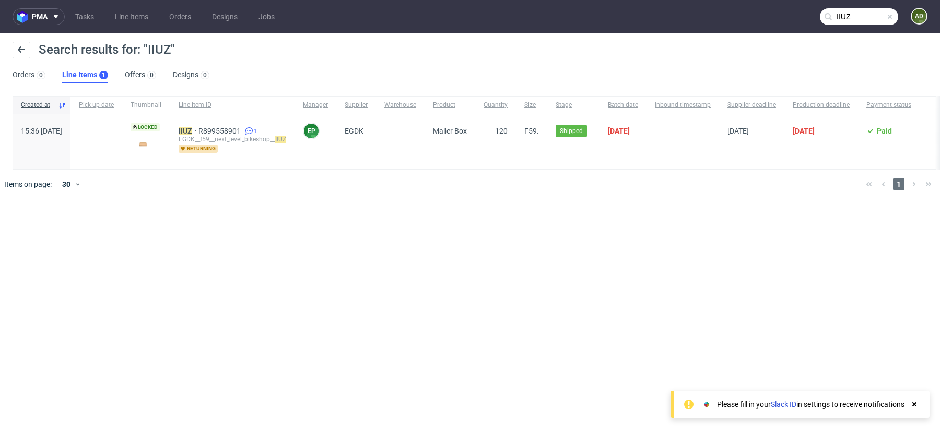
click at [892, 15] on span at bounding box center [890, 17] width 8 height 8
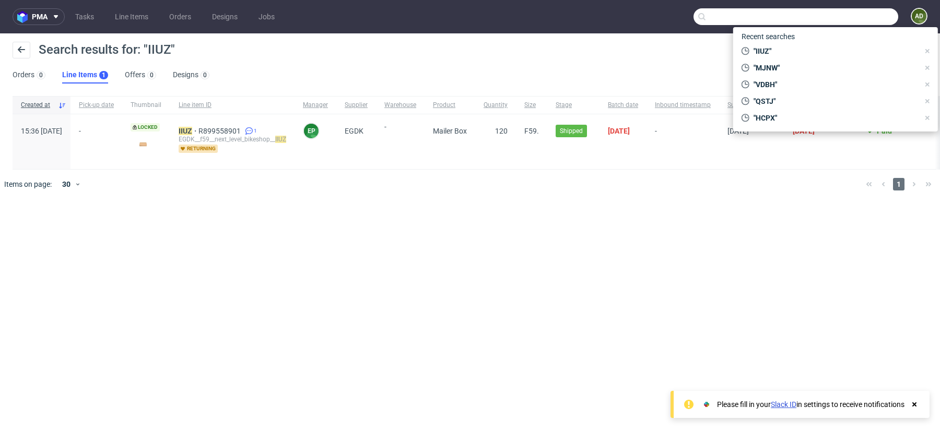
click at [859, 16] on input "text" at bounding box center [796, 16] width 205 height 17
paste input "KUWI"
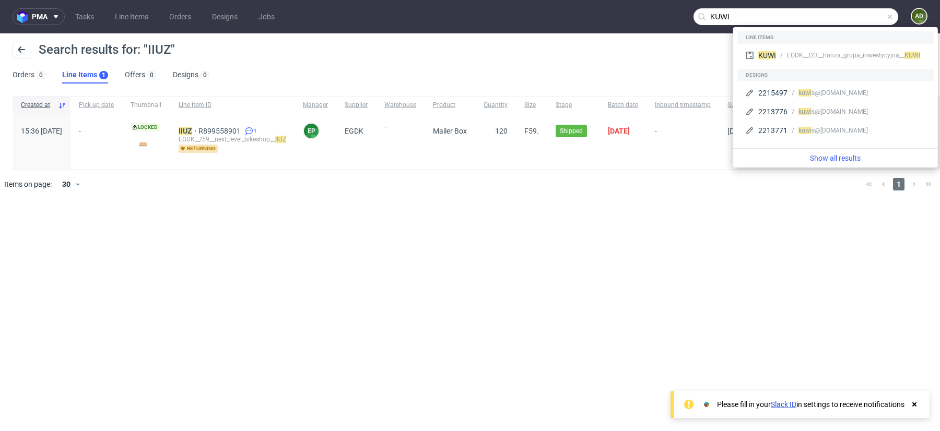
type input "KUWI"
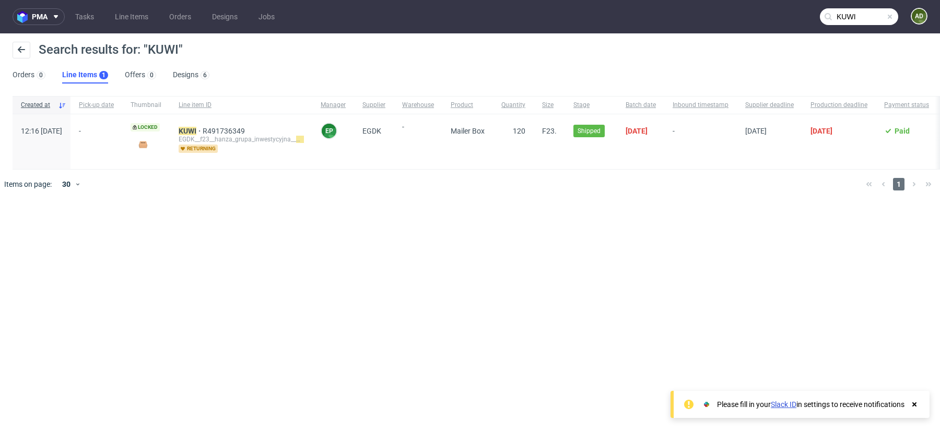
click at [890, 18] on span at bounding box center [890, 17] width 8 height 8
click at [850, 16] on input "text" at bounding box center [859, 16] width 78 height 17
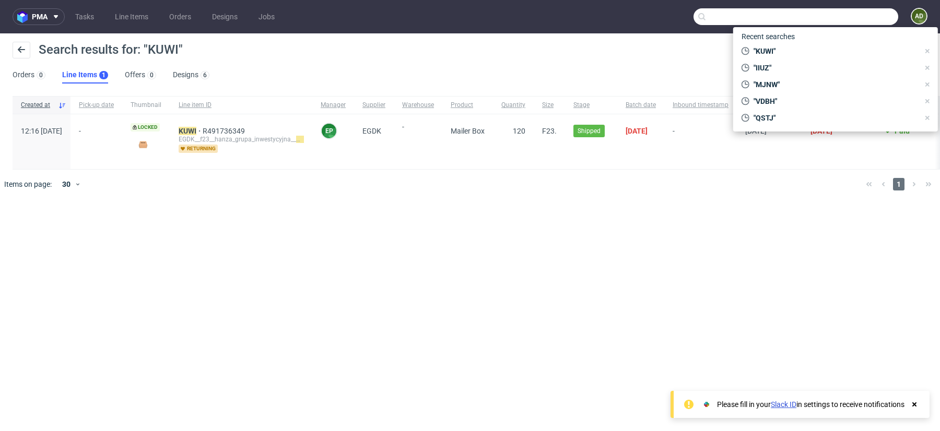
paste input "HBPZ"
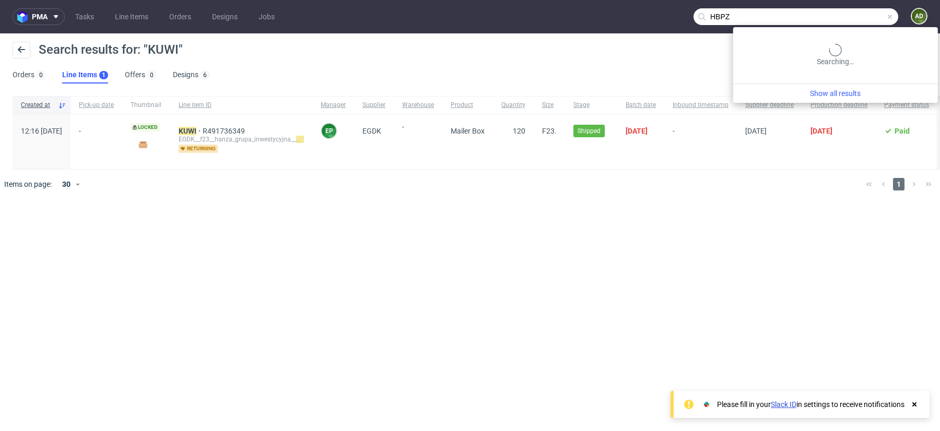
type input "HBPZ"
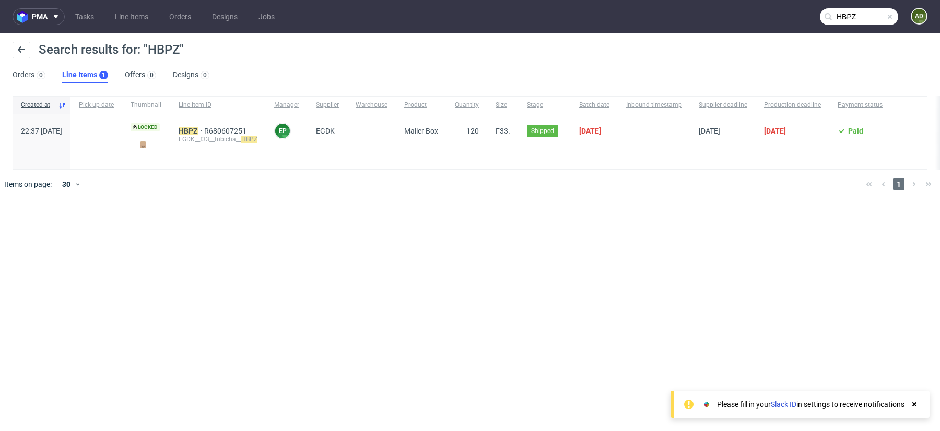
click at [890, 20] on span at bounding box center [890, 17] width 8 height 8
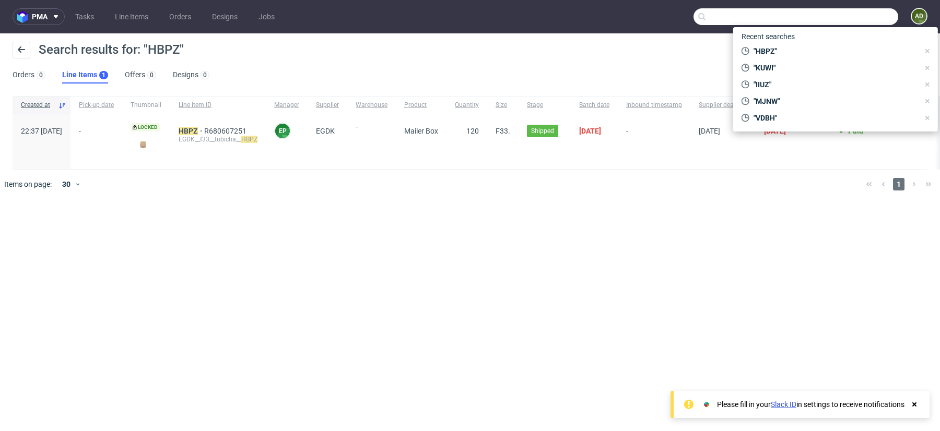
click at [861, 14] on input "text" at bounding box center [796, 16] width 205 height 17
paste input "EVQU"
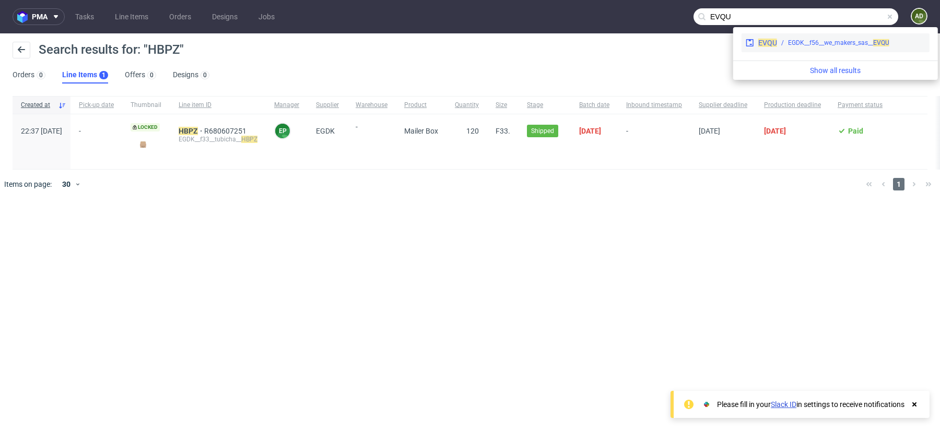
type input "EVQU"
click at [760, 44] on span "EVQU" at bounding box center [767, 43] width 19 height 8
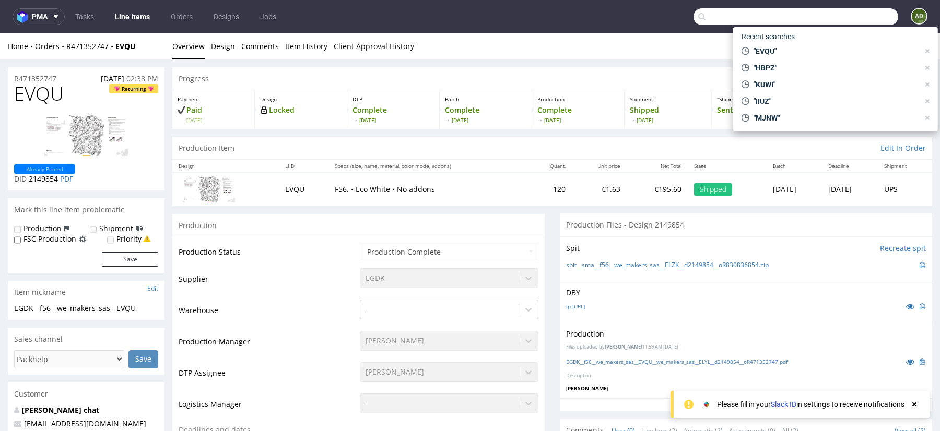
click at [853, 15] on input "text" at bounding box center [796, 16] width 205 height 17
paste input "NNKY"
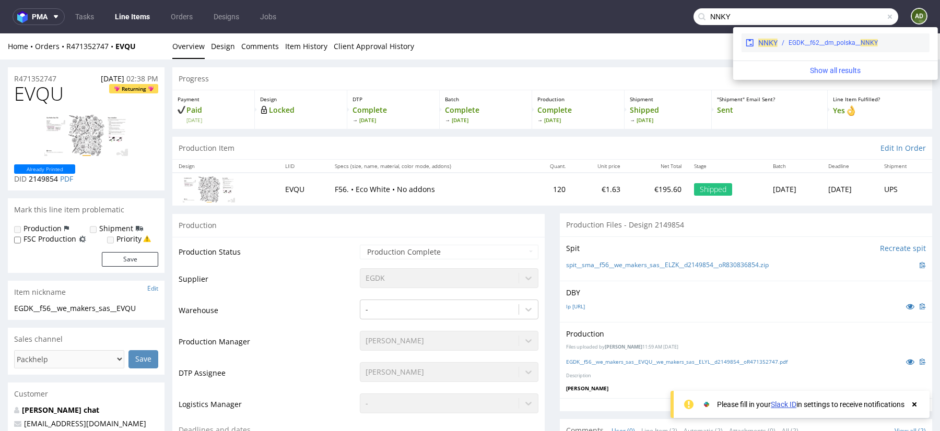
type input "NNKY"
click at [764, 44] on span "NNKY" at bounding box center [767, 43] width 19 height 8
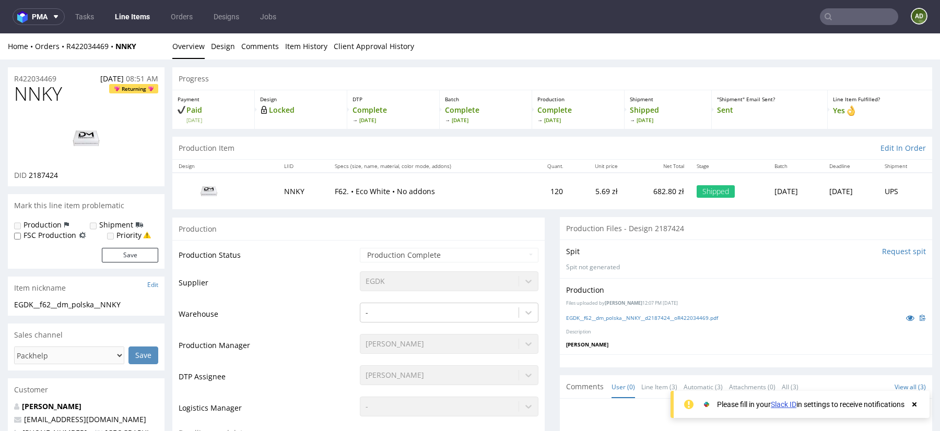
click at [855, 11] on input "text" at bounding box center [859, 16] width 78 height 17
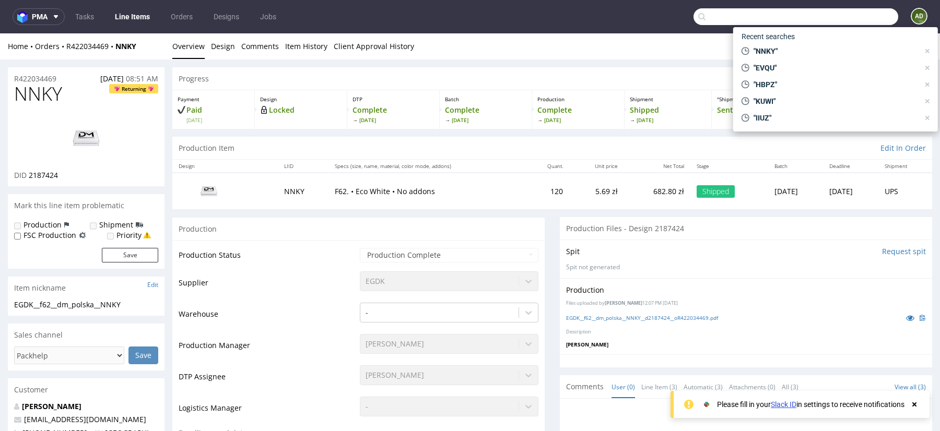
paste input "LHEX"
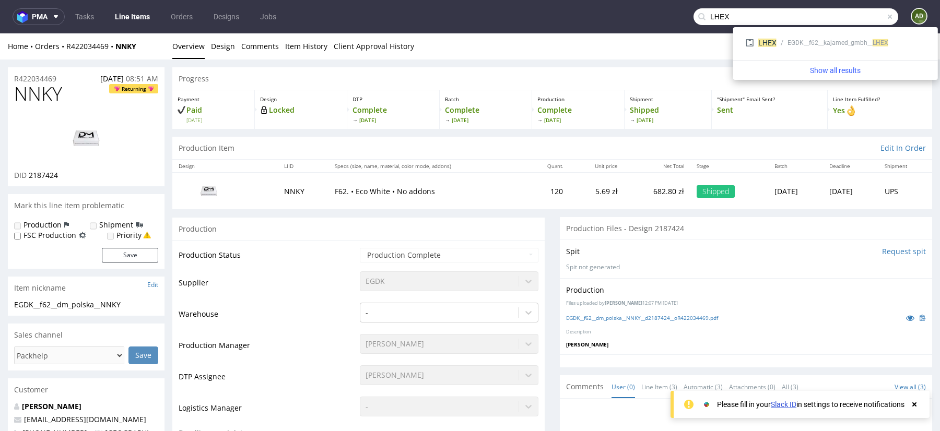
type input "LHEX"
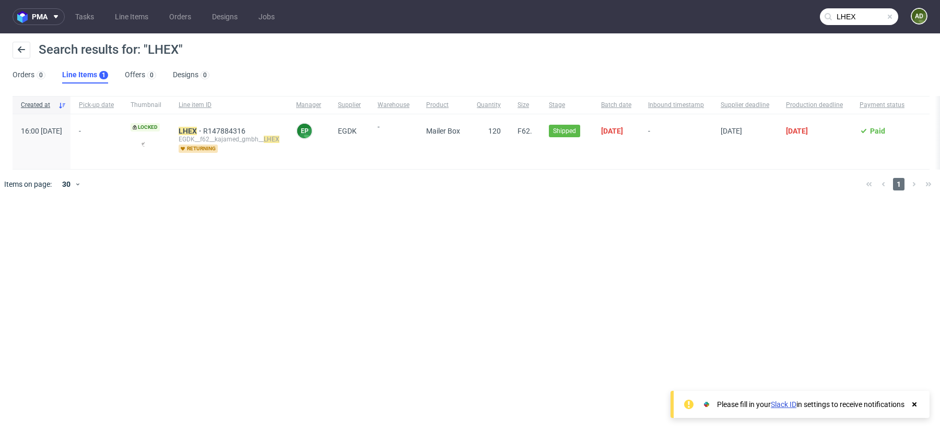
click at [892, 17] on span at bounding box center [890, 17] width 8 height 8
click at [860, 17] on input "text" at bounding box center [859, 16] width 78 height 17
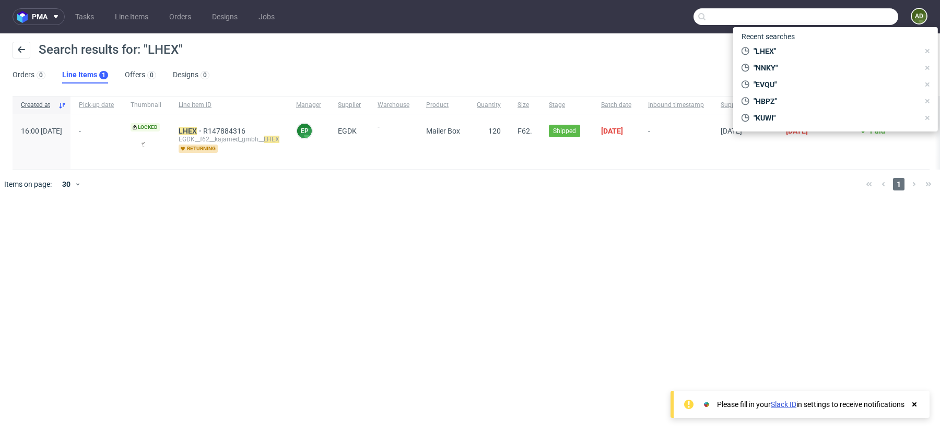
paste input "120"
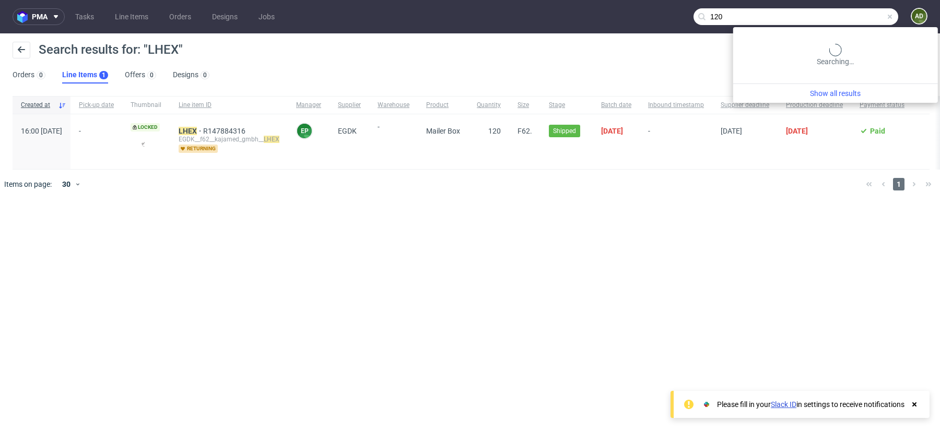
type input "120"
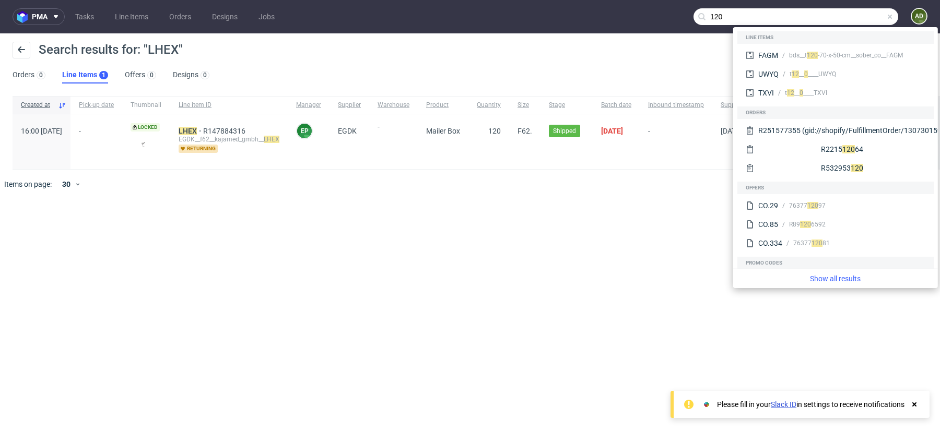
click at [890, 16] on span at bounding box center [890, 17] width 8 height 8
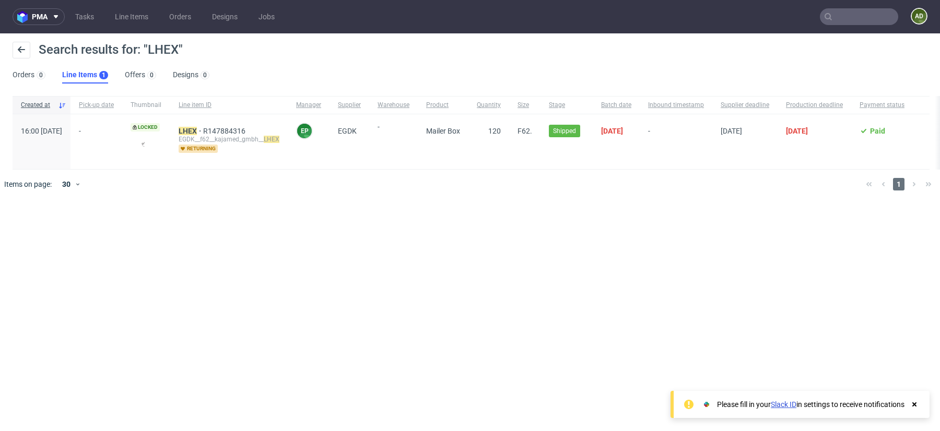
click at [850, 15] on input "text" at bounding box center [859, 16] width 78 height 17
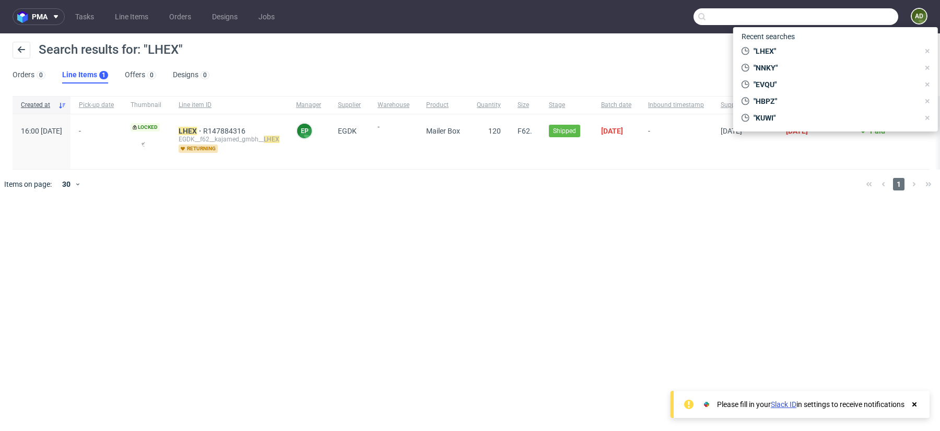
paste input "OFBZ"
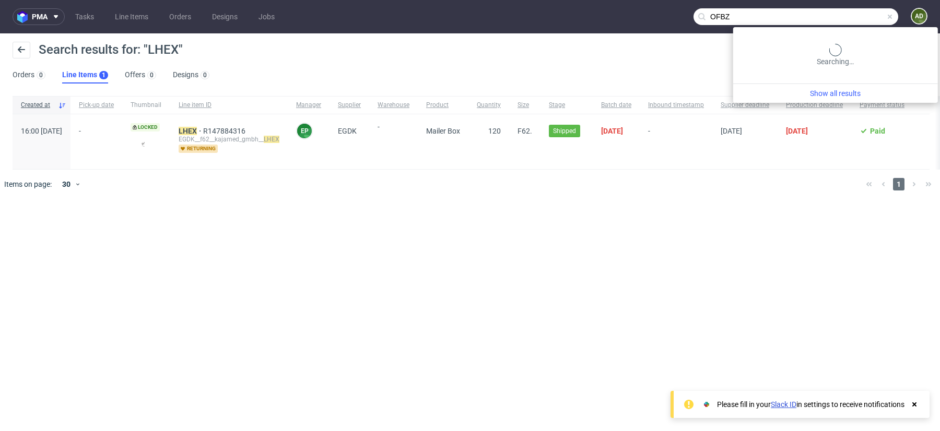
type input "OFBZ"
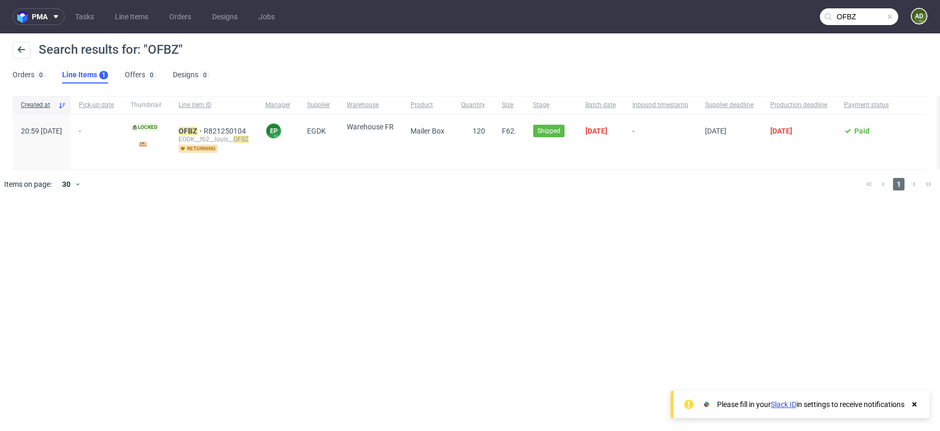
click at [891, 18] on span at bounding box center [890, 17] width 8 height 8
click at [856, 18] on input "text" at bounding box center [859, 16] width 78 height 17
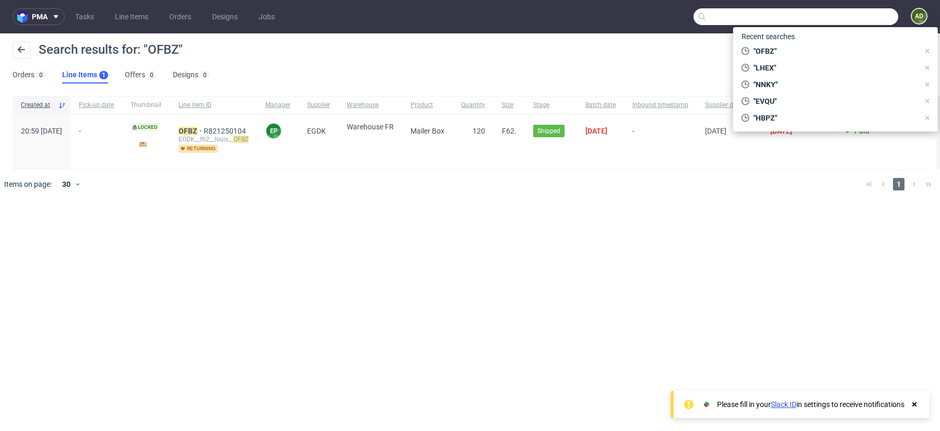
paste input "OJDT"
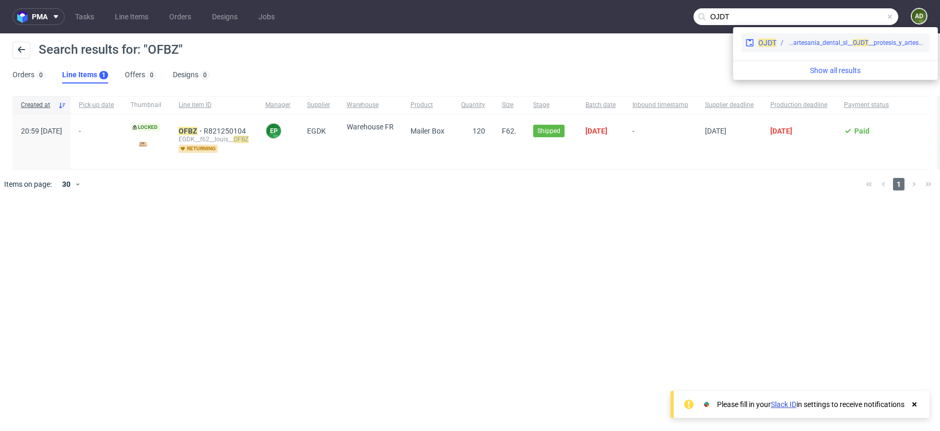
type input "OJDT"
click at [768, 50] on div "OJDT EGDK__f33__protesis_y_artesania_dental_sl__ OJ DT __protesis_y_artesania_d…" at bounding box center [836, 42] width 188 height 19
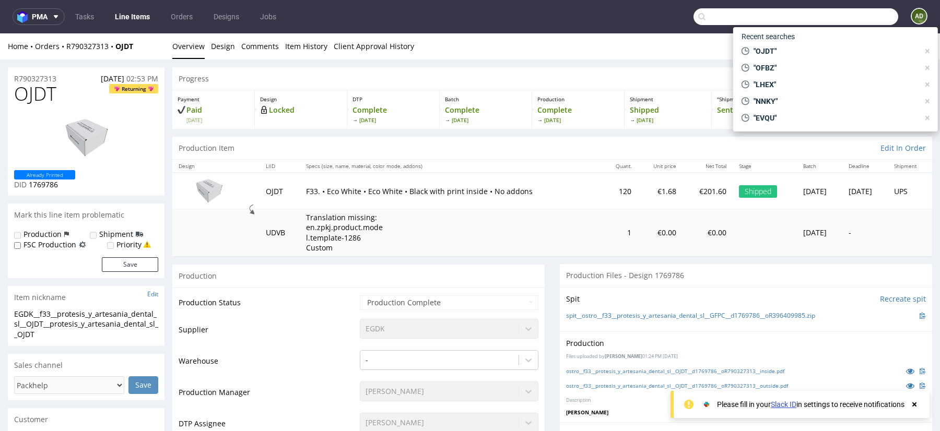
click at [855, 17] on input "text" at bounding box center [796, 16] width 205 height 17
paste input "GFPC"
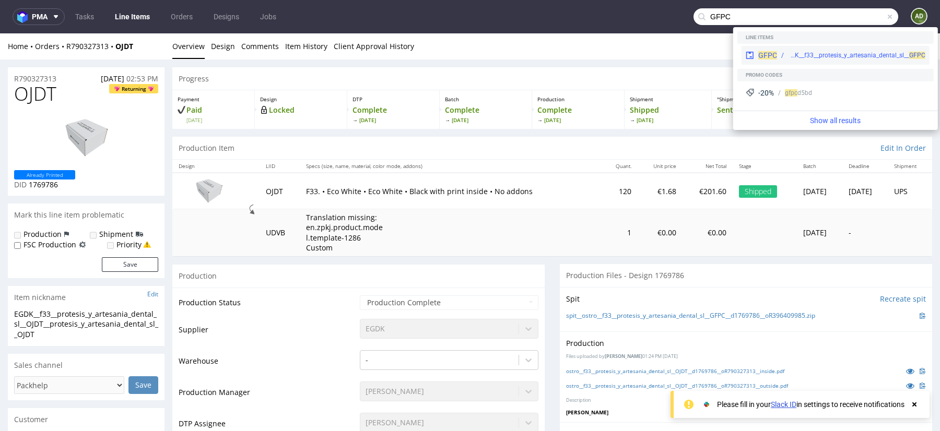
type input "GFPC"
click at [769, 52] on span "GFPC" at bounding box center [767, 55] width 19 height 8
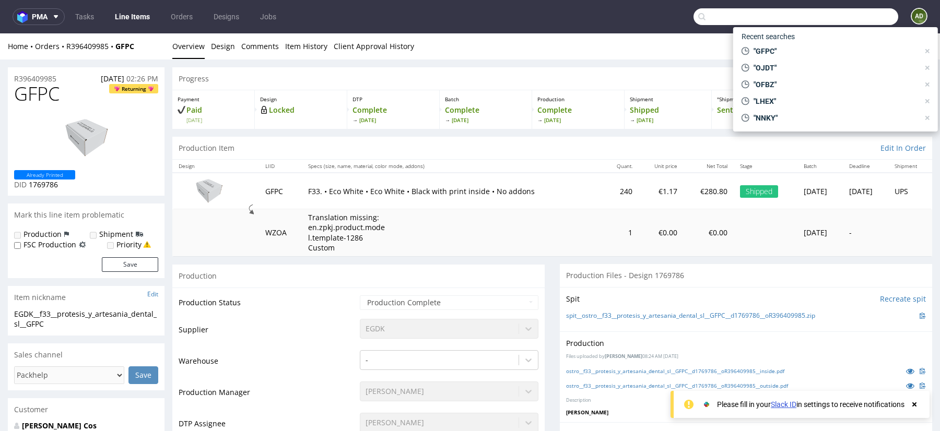
click at [841, 11] on input "text" at bounding box center [796, 16] width 205 height 17
paste input "SFTV"
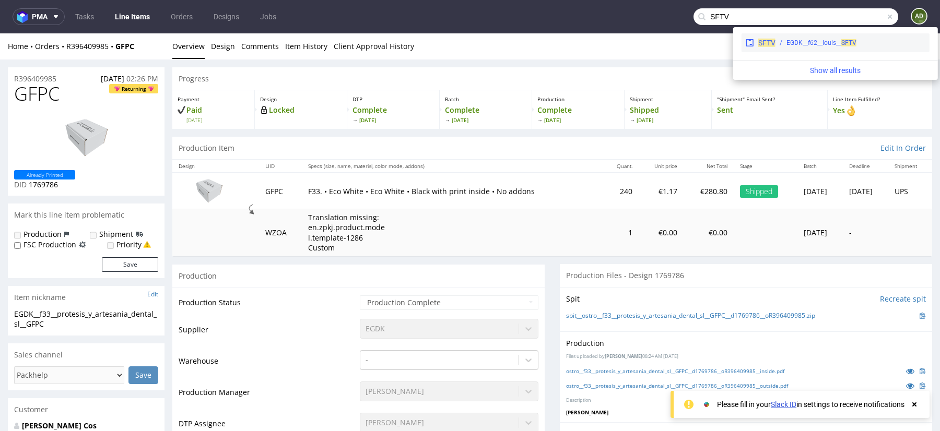
type input "SFTV"
click at [761, 42] on span "SFTV" at bounding box center [766, 43] width 17 height 8
